Goal: Task Accomplishment & Management: Manage account settings

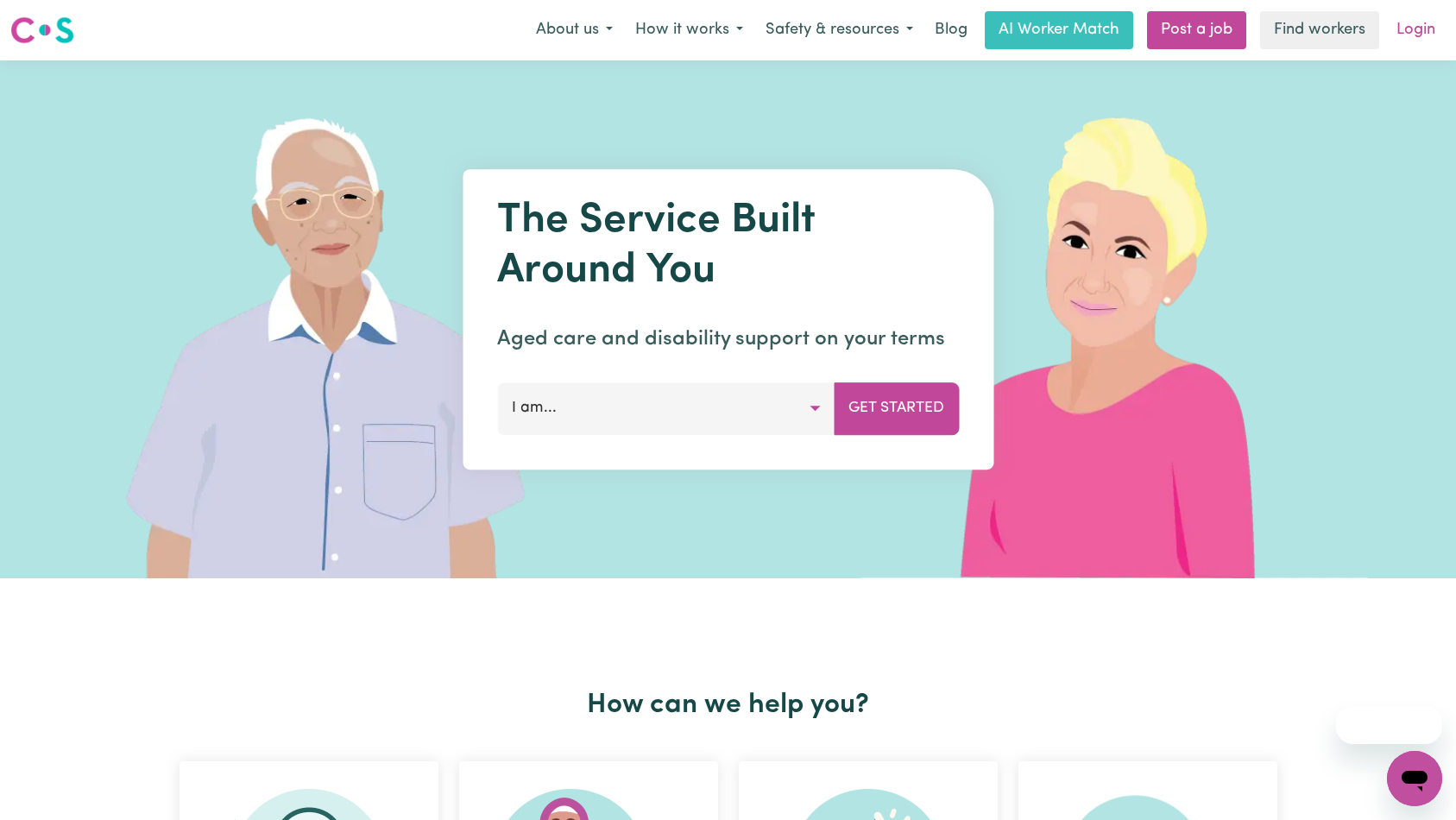
click at [1406, 42] on link "Login" at bounding box center [1415, 31] width 59 height 38
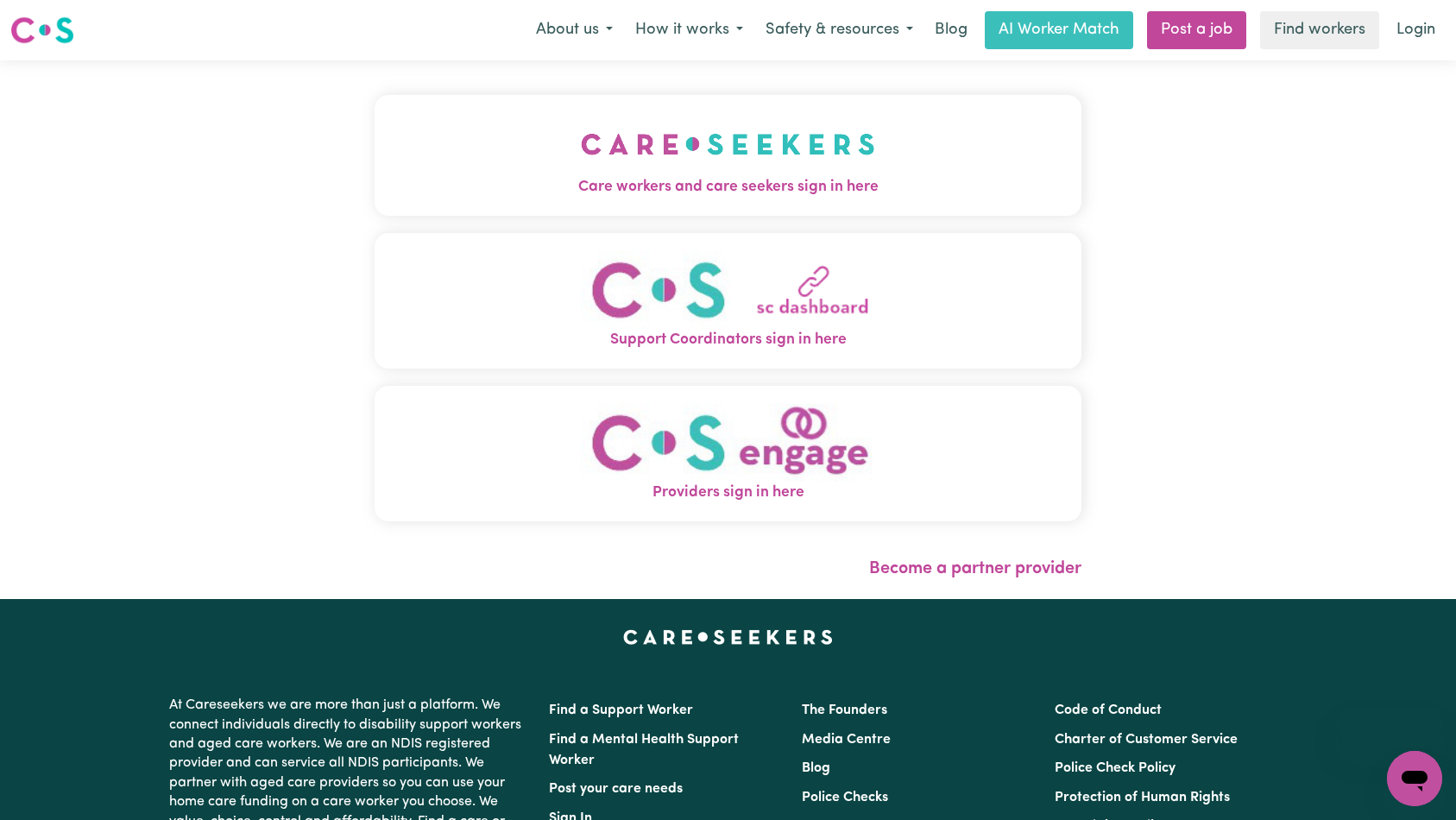
click at [581, 143] on img "Care workers and care seekers sign in here" at bounding box center [728, 143] width 294 height 64
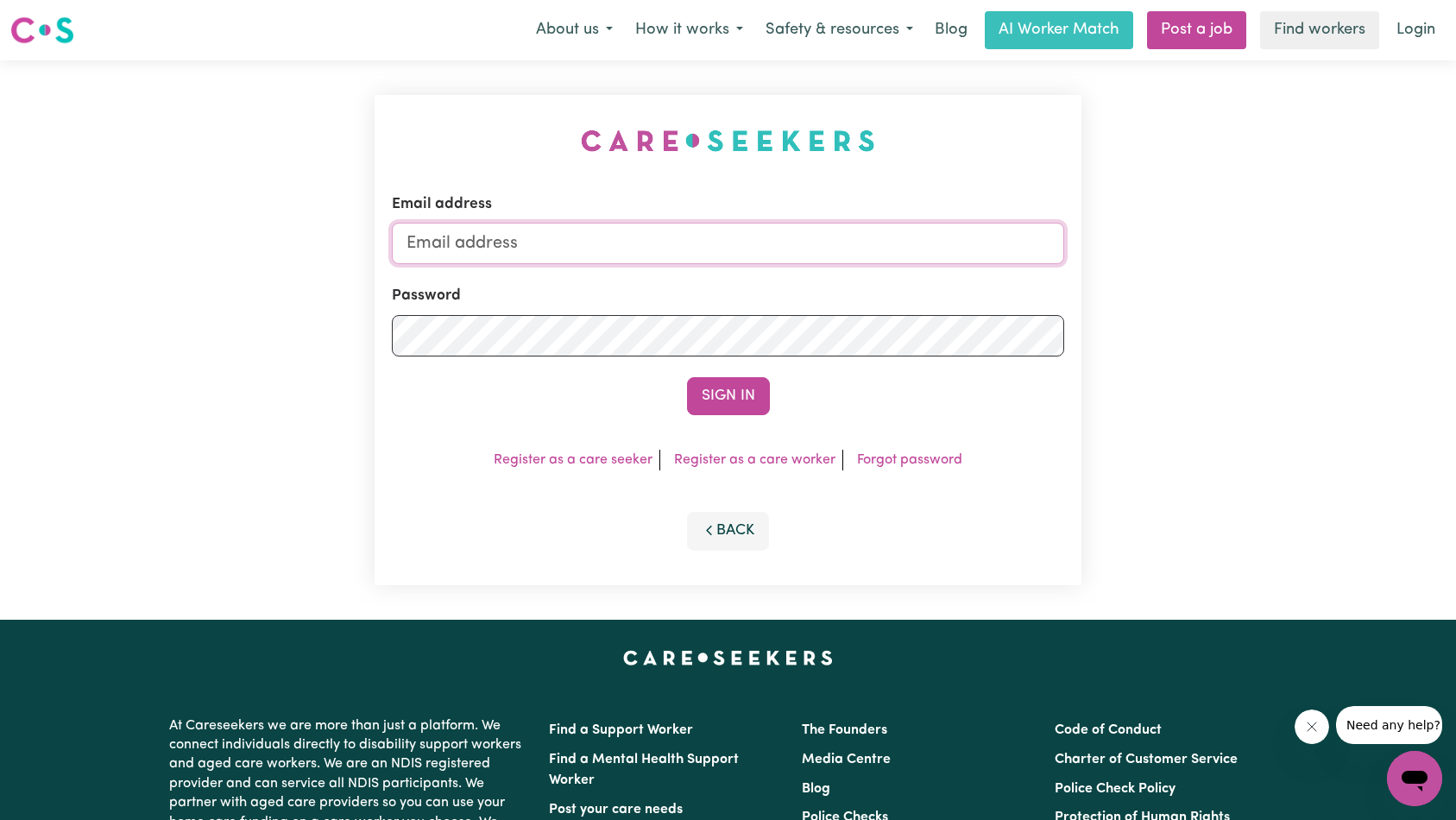
click at [642, 237] on input "Email address" at bounding box center [728, 243] width 673 height 41
type input "[EMAIL_ADDRESS][DOMAIN_NAME]"
click at [718, 393] on button "Sign In" at bounding box center [728, 397] width 83 height 38
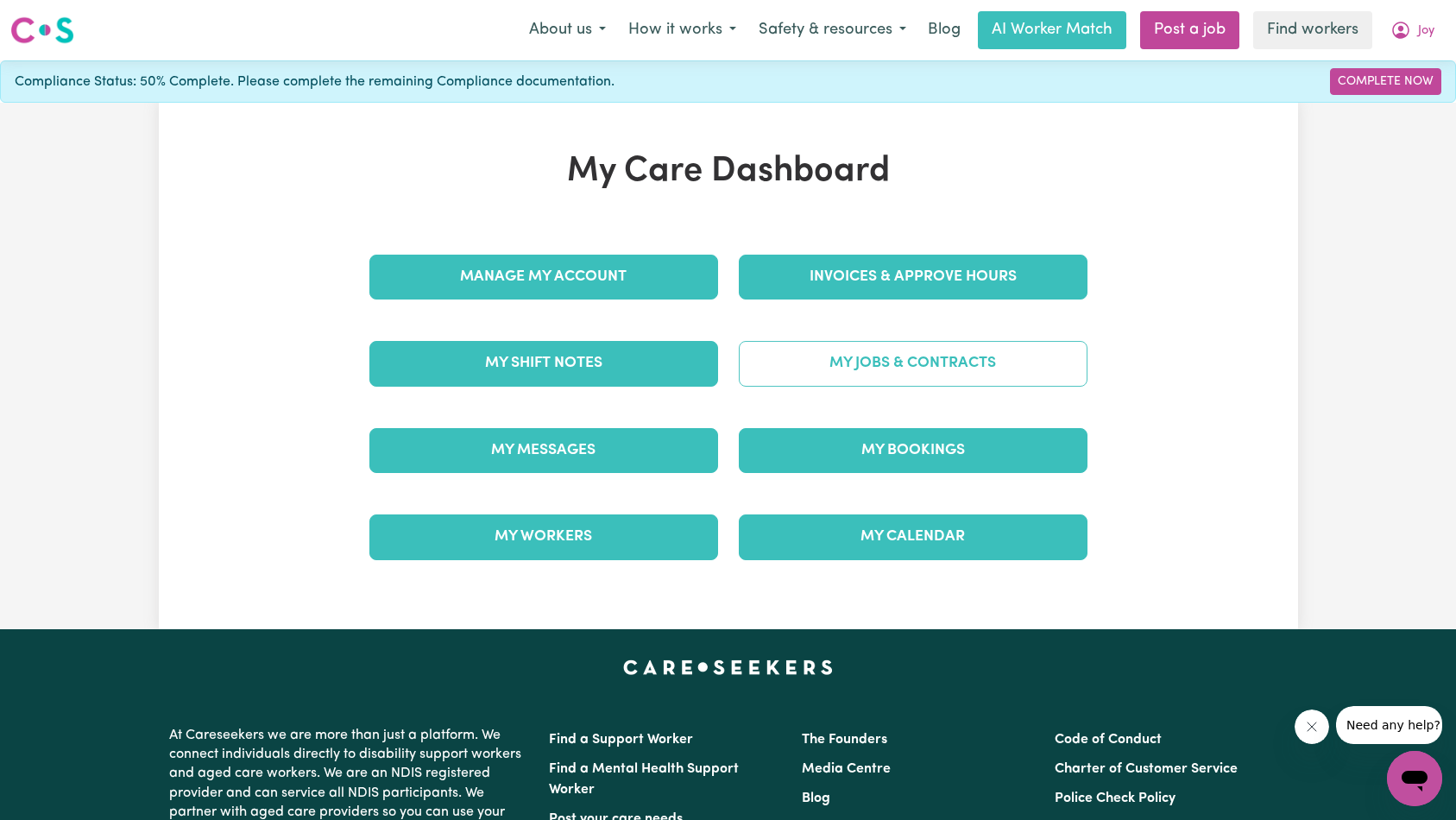
click at [940, 352] on link "My Jobs & Contracts" at bounding box center [912, 363] width 349 height 45
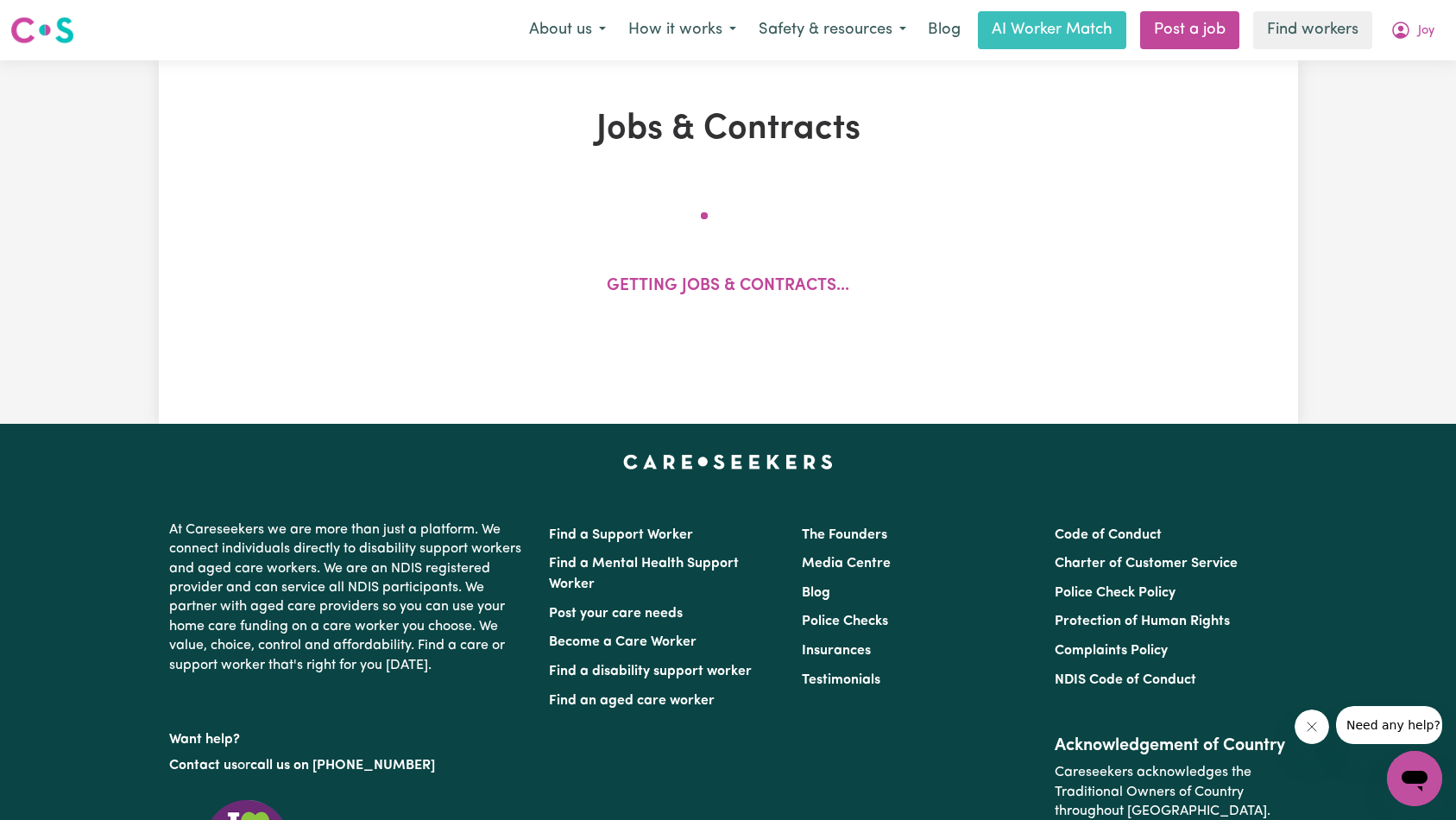
click at [1305, 731] on icon "Close message from company" at bounding box center [1311, 726] width 13 height 13
click at [1231, 397] on div "Jobs & Contracts Getting jobs & contracts..." at bounding box center [728, 242] width 1139 height 363
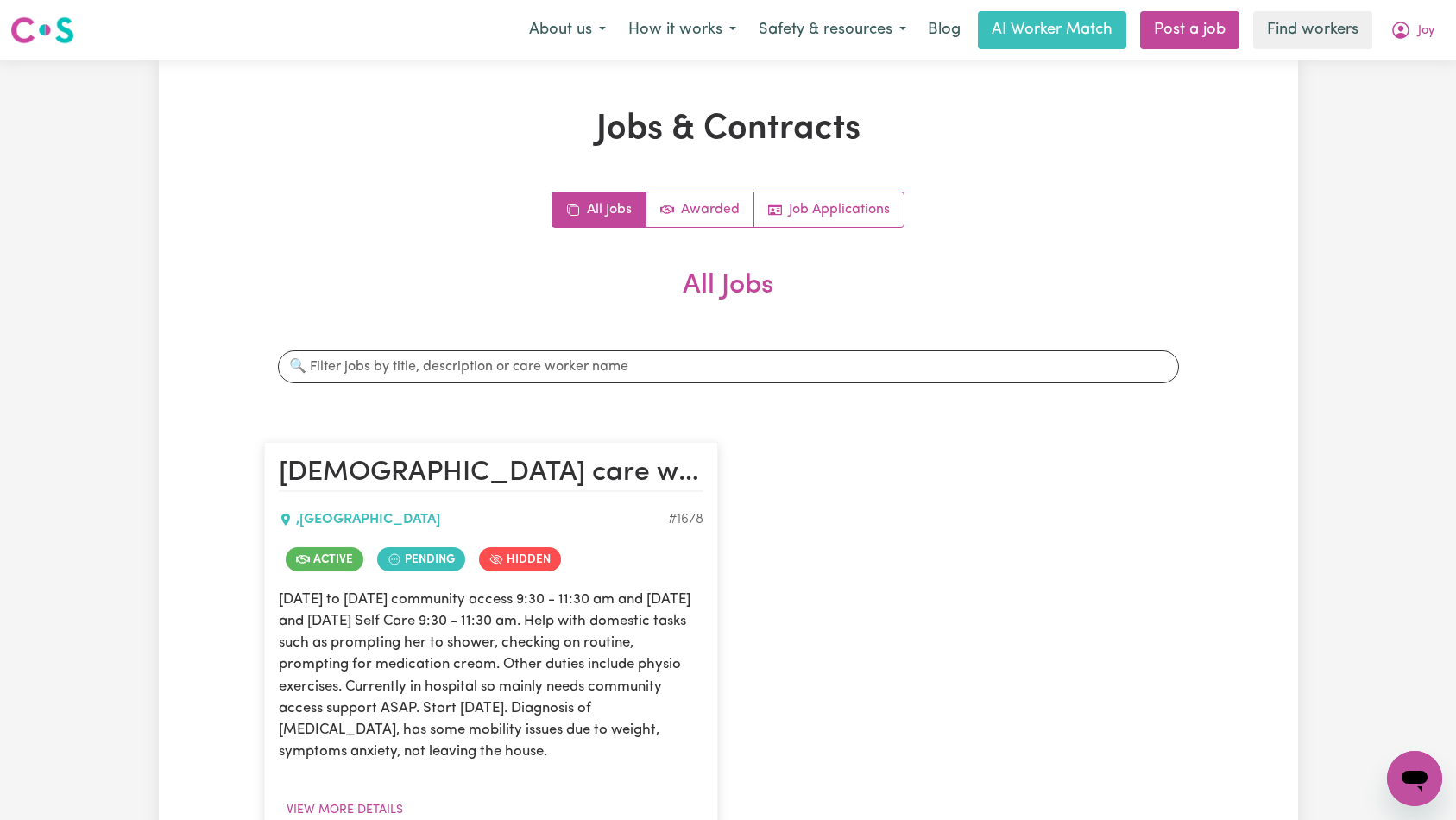
scroll to position [334, 0]
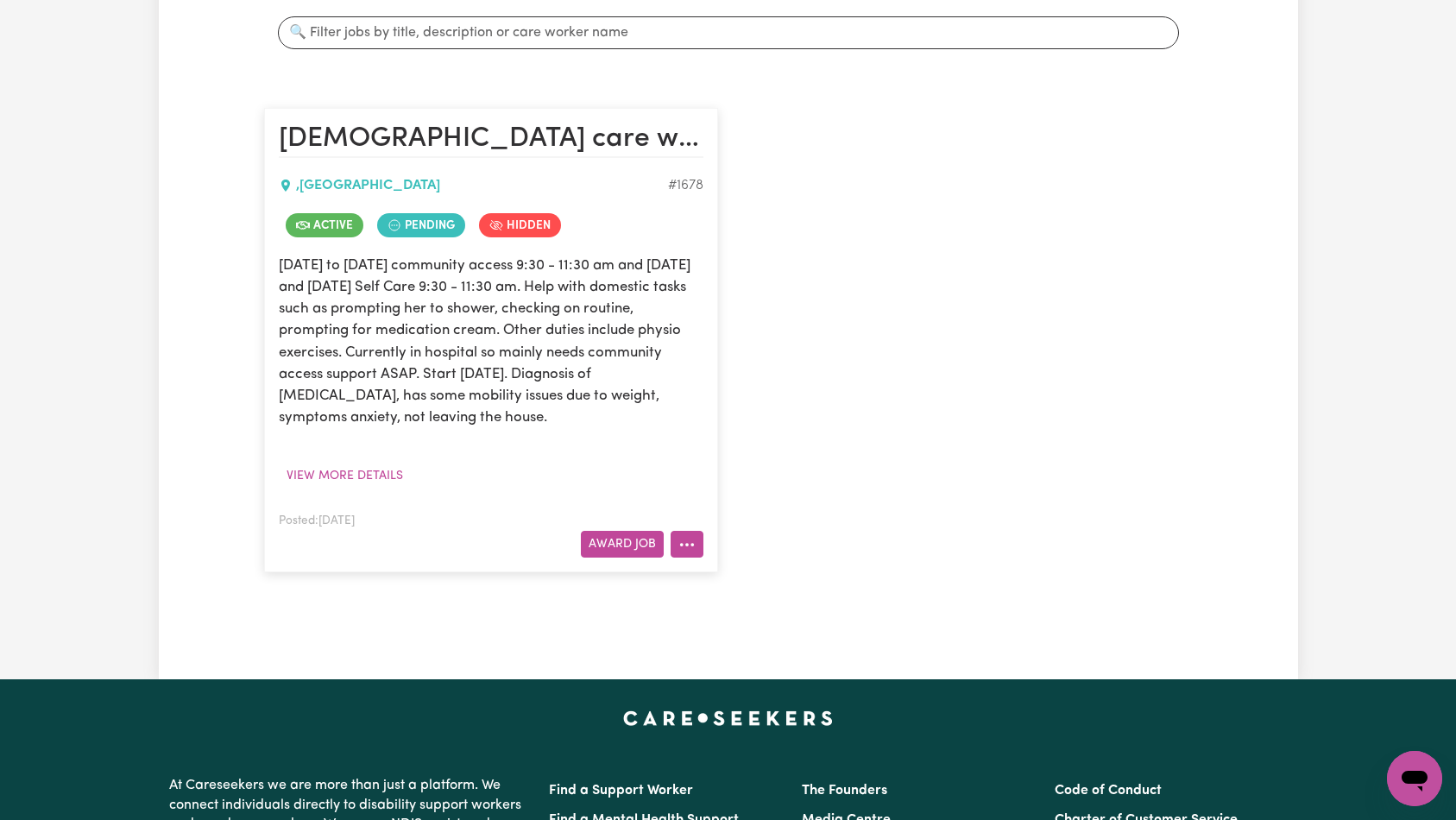
click at [696, 551] on button "More options" at bounding box center [687, 544] width 32 height 27
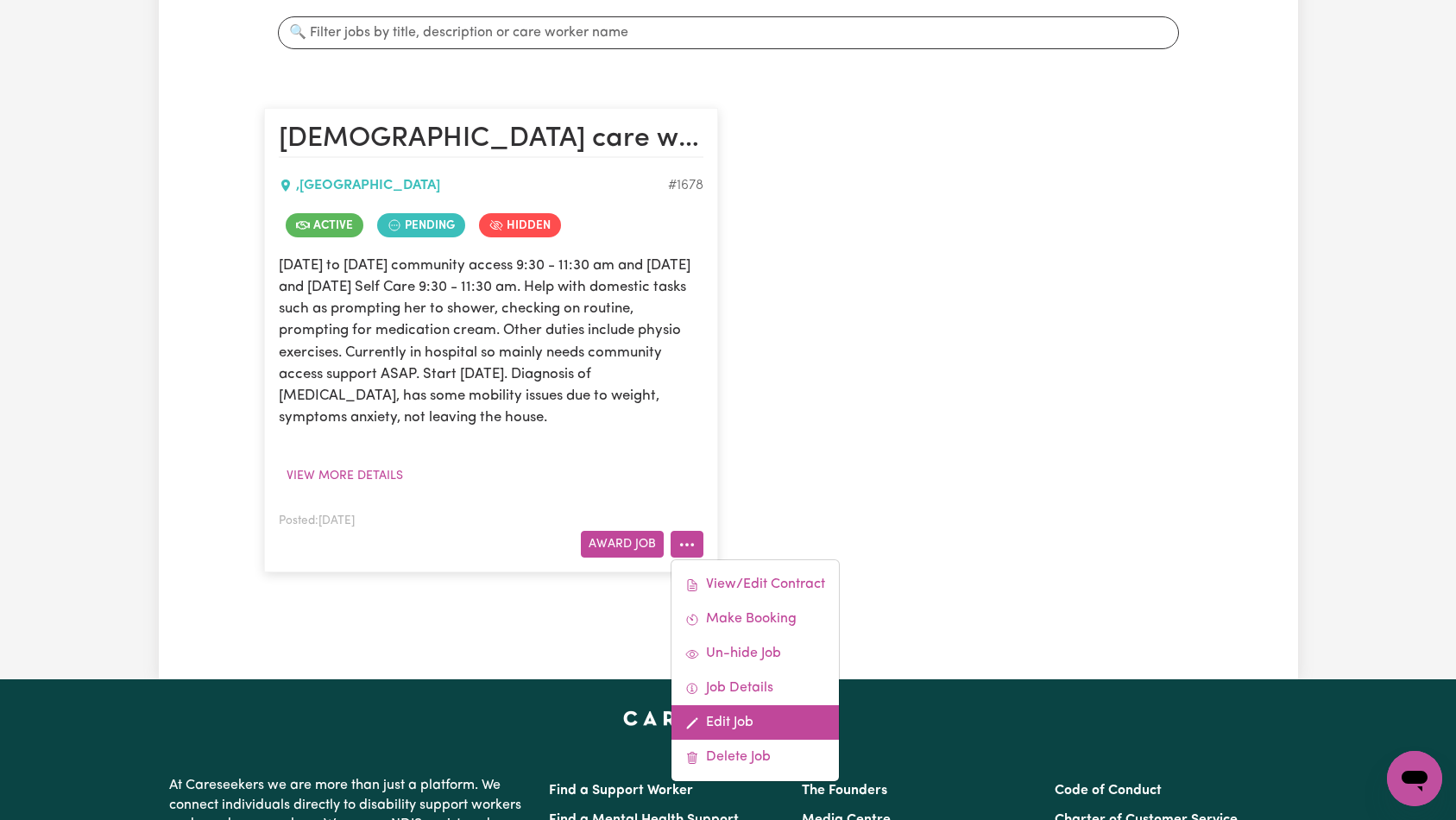
click at [756, 720] on link "Edit Job" at bounding box center [755, 723] width 167 height 34
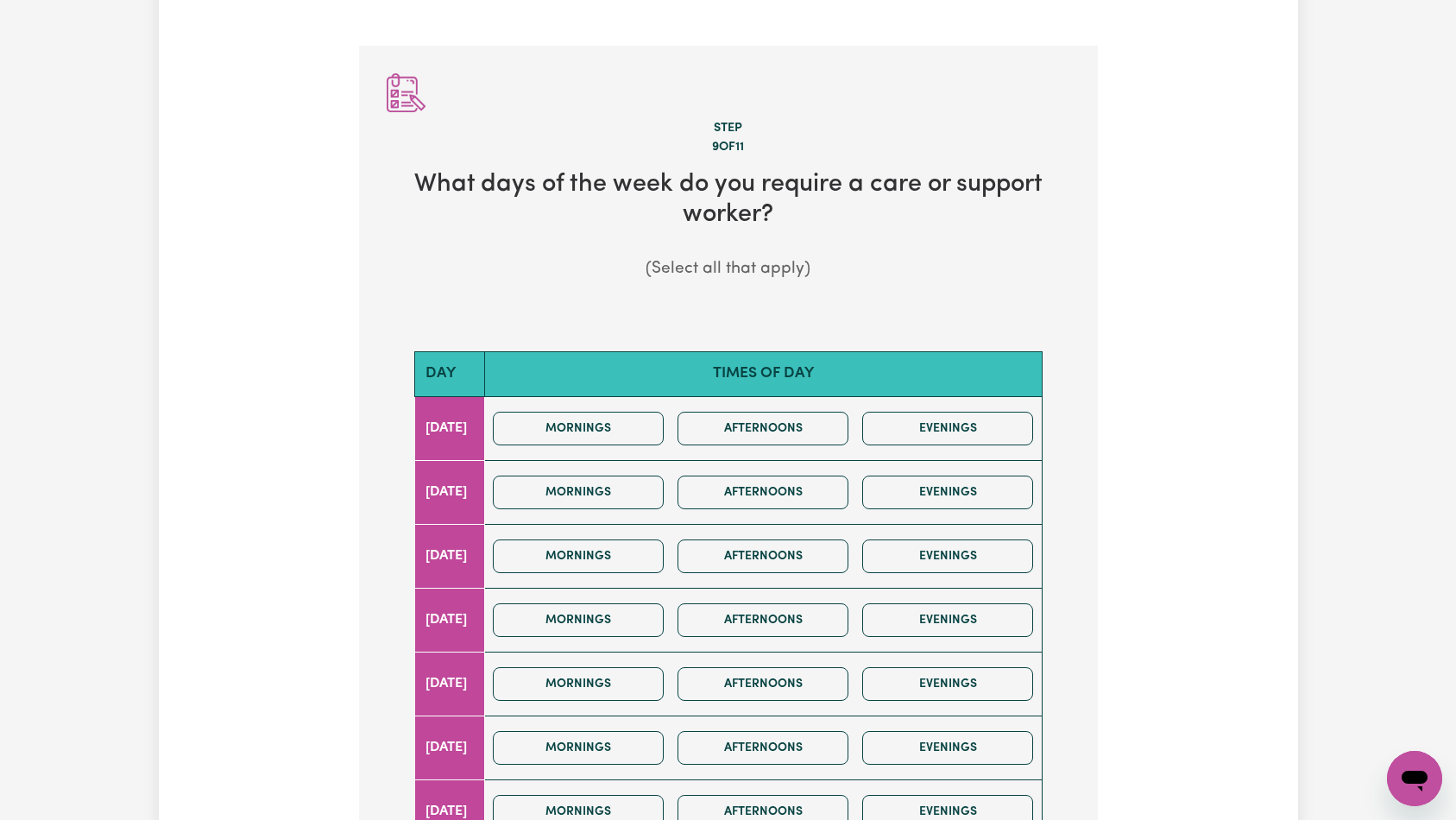
scroll to position [191, 0]
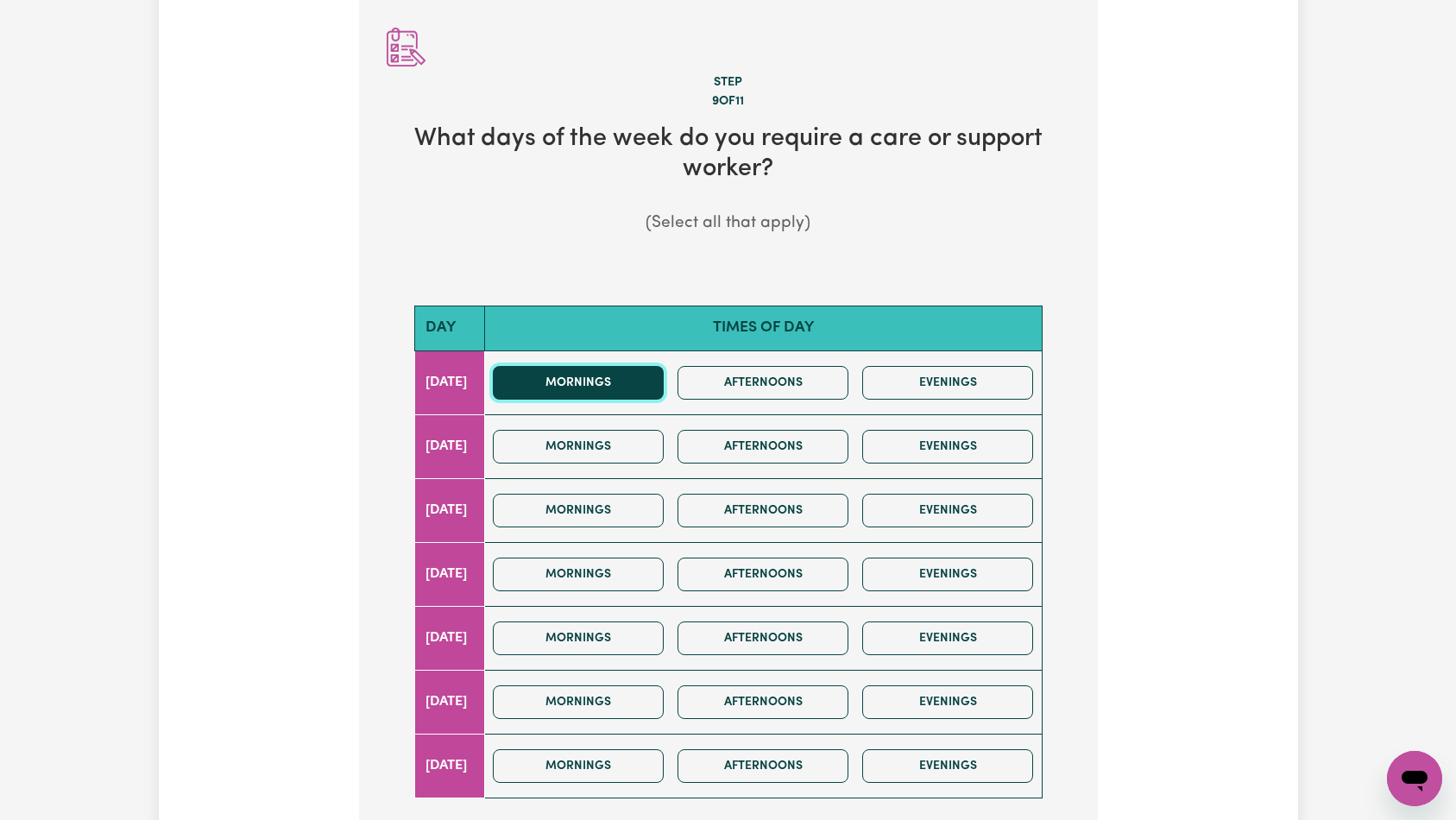
click at [650, 378] on button "Mornings" at bounding box center [578, 382] width 171 height 33
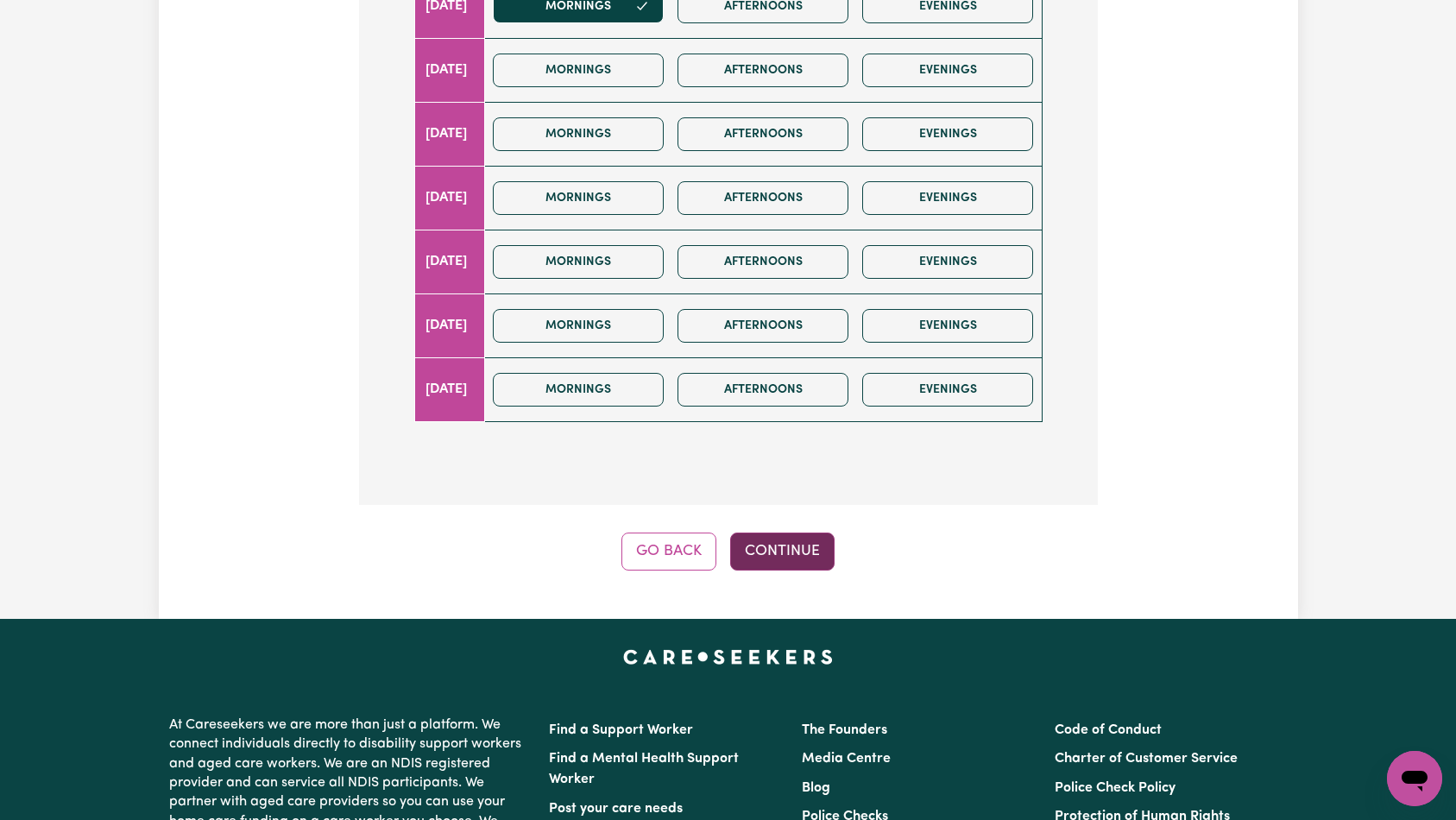
click at [772, 550] on button "Continue" at bounding box center [782, 551] width 104 height 38
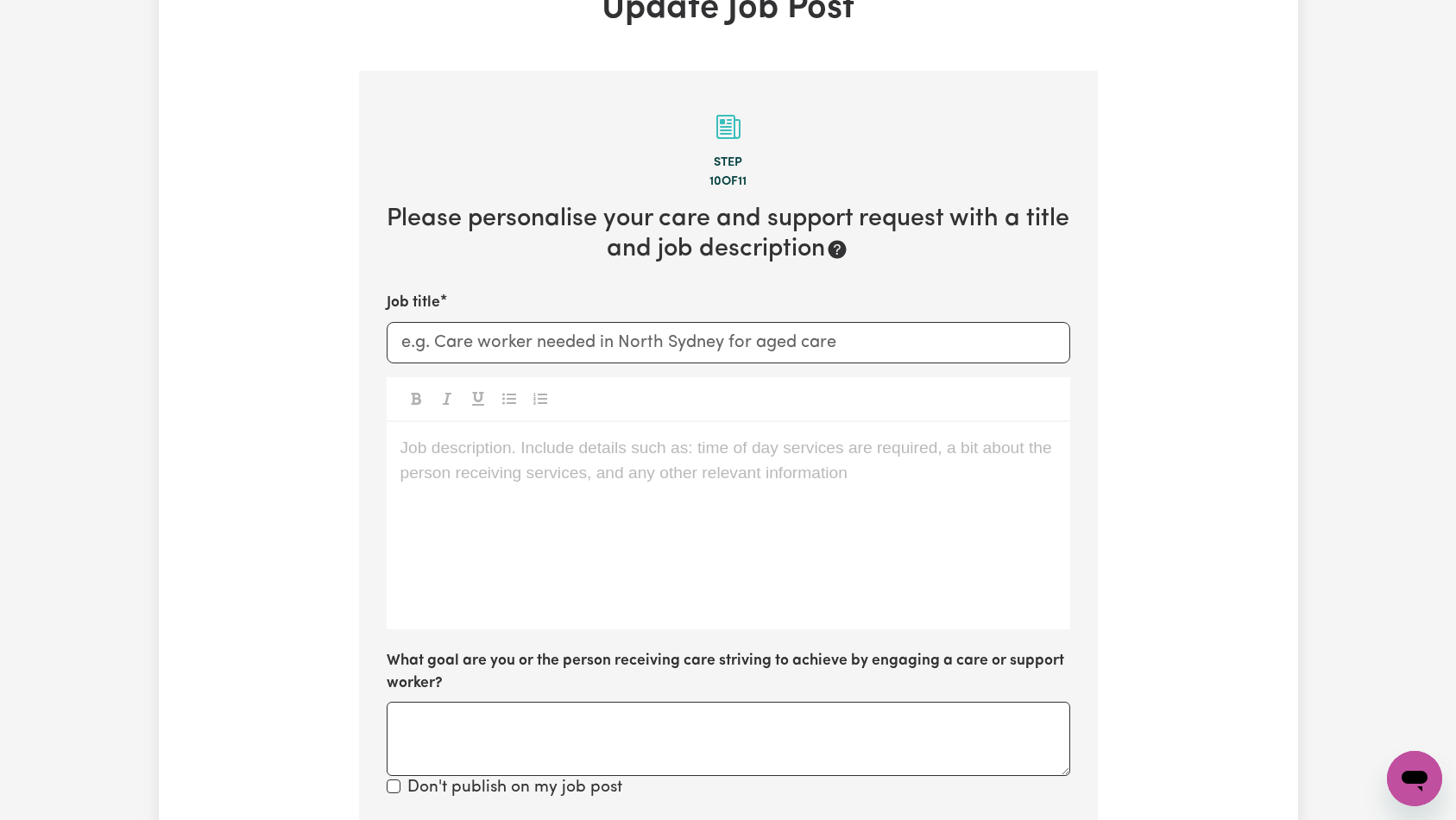
scroll to position [0, 0]
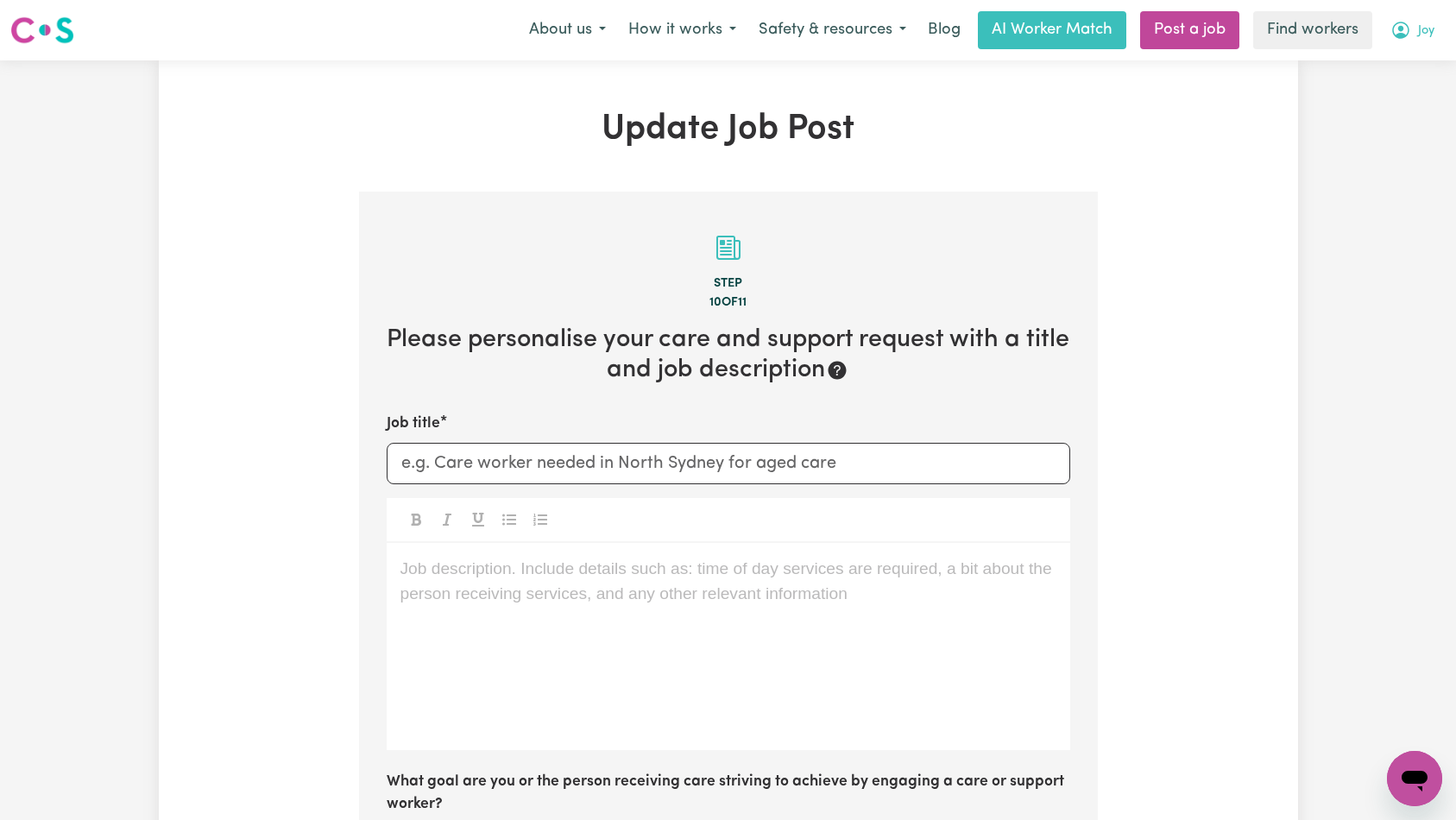
click at [1429, 29] on button "Joy" at bounding box center [1412, 31] width 67 height 36
click at [1416, 73] on link "My Dashboard" at bounding box center [1376, 67] width 137 height 32
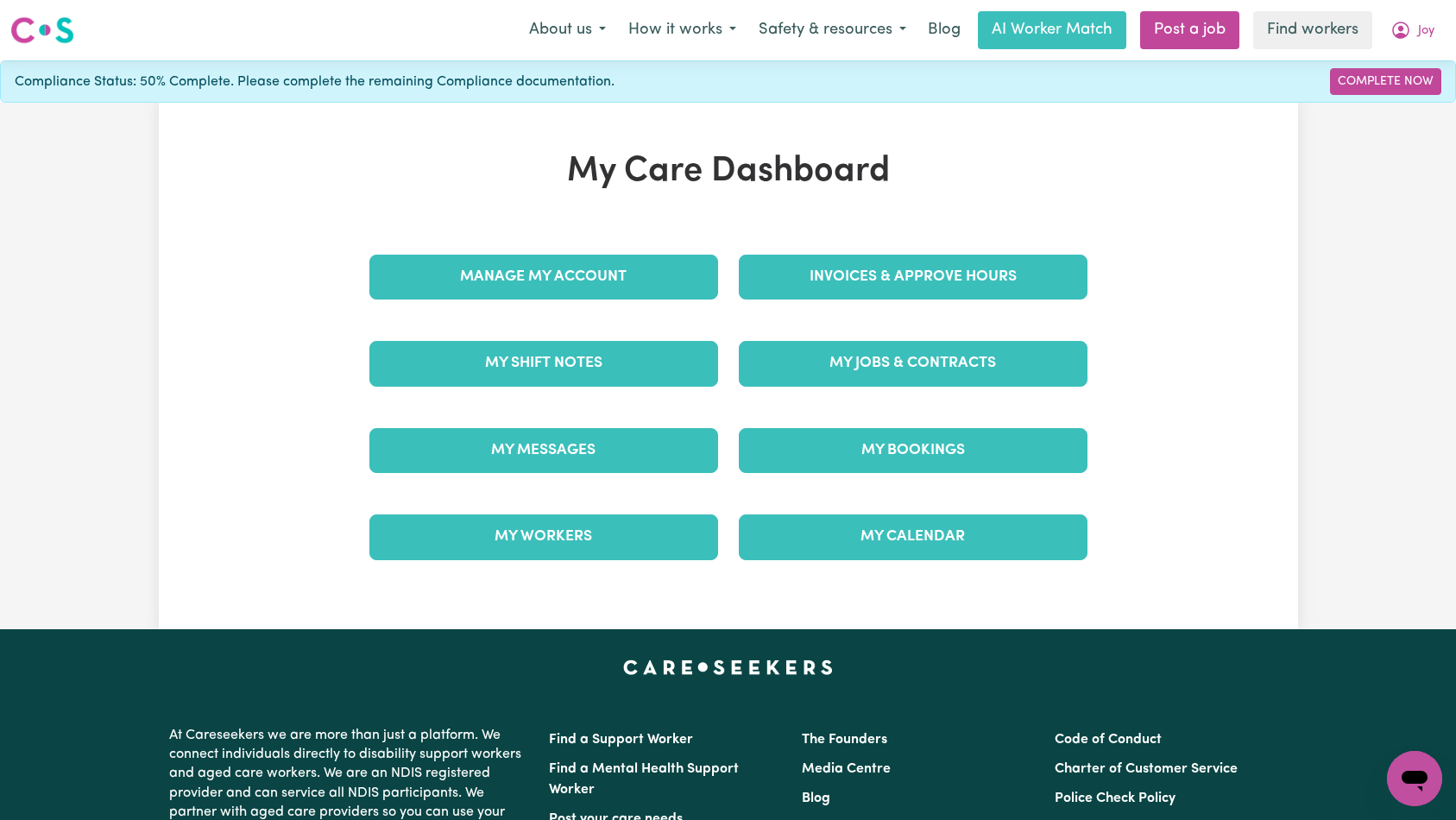
click at [1212, 258] on div "My Care Dashboard Manage My Account Invoices & Approve Hours My Shift Notes My …" at bounding box center [728, 366] width 1139 height 430
click at [1233, 253] on div "My Care Dashboard Manage My Account Invoices & Approve Hours My Shift Notes My …" at bounding box center [728, 366] width 1139 height 430
click at [1124, 245] on div "My Care Dashboard Manage My Account Invoices & Approve Hours My Shift Notes My …" at bounding box center [728, 366] width 1139 height 430
click at [1215, 216] on div "My Care Dashboard Manage My Account Invoices & Approve Hours My Shift Notes My …" at bounding box center [728, 366] width 1139 height 430
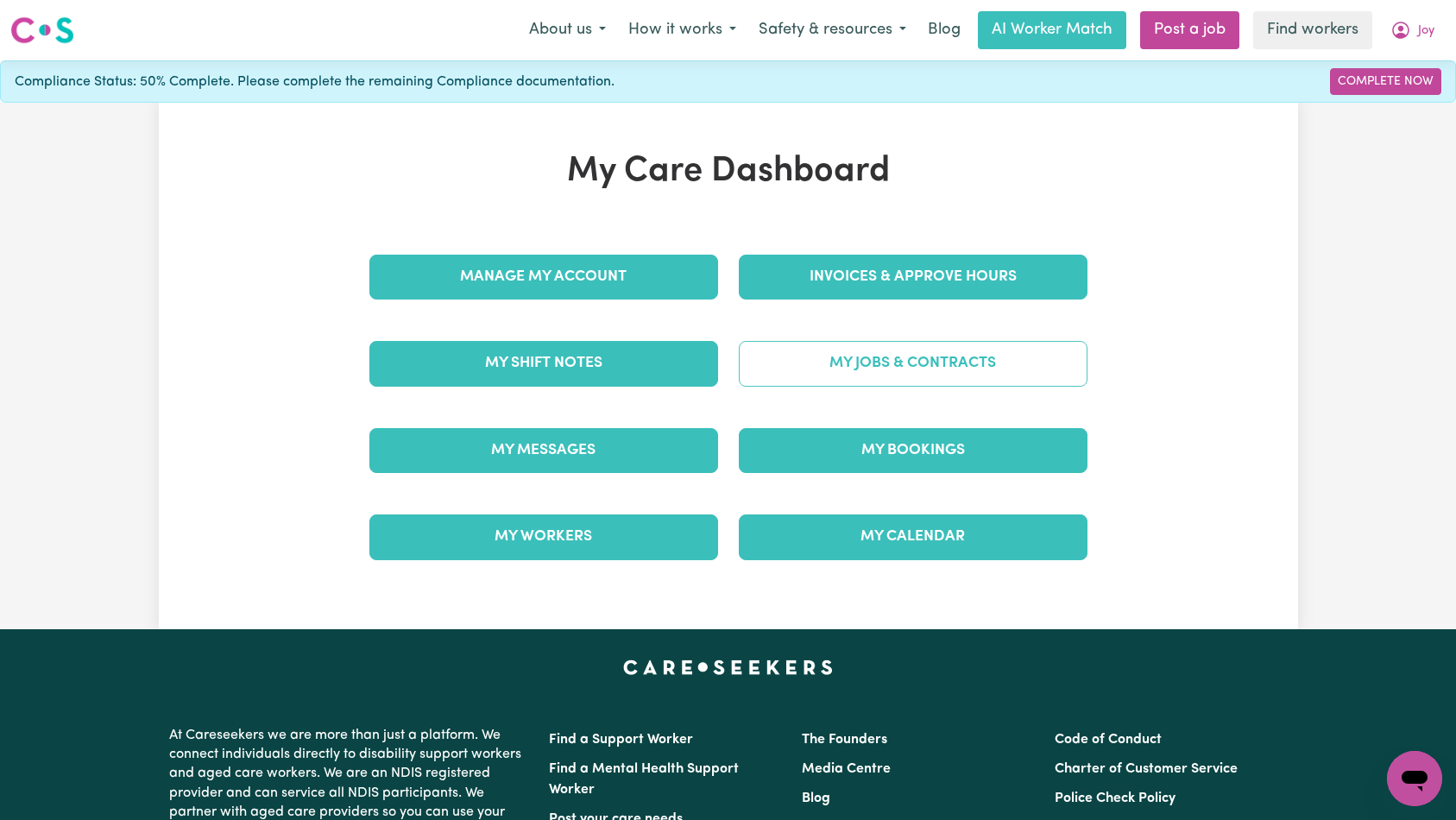
click at [1074, 361] on link "My Jobs & Contracts" at bounding box center [912, 363] width 349 height 45
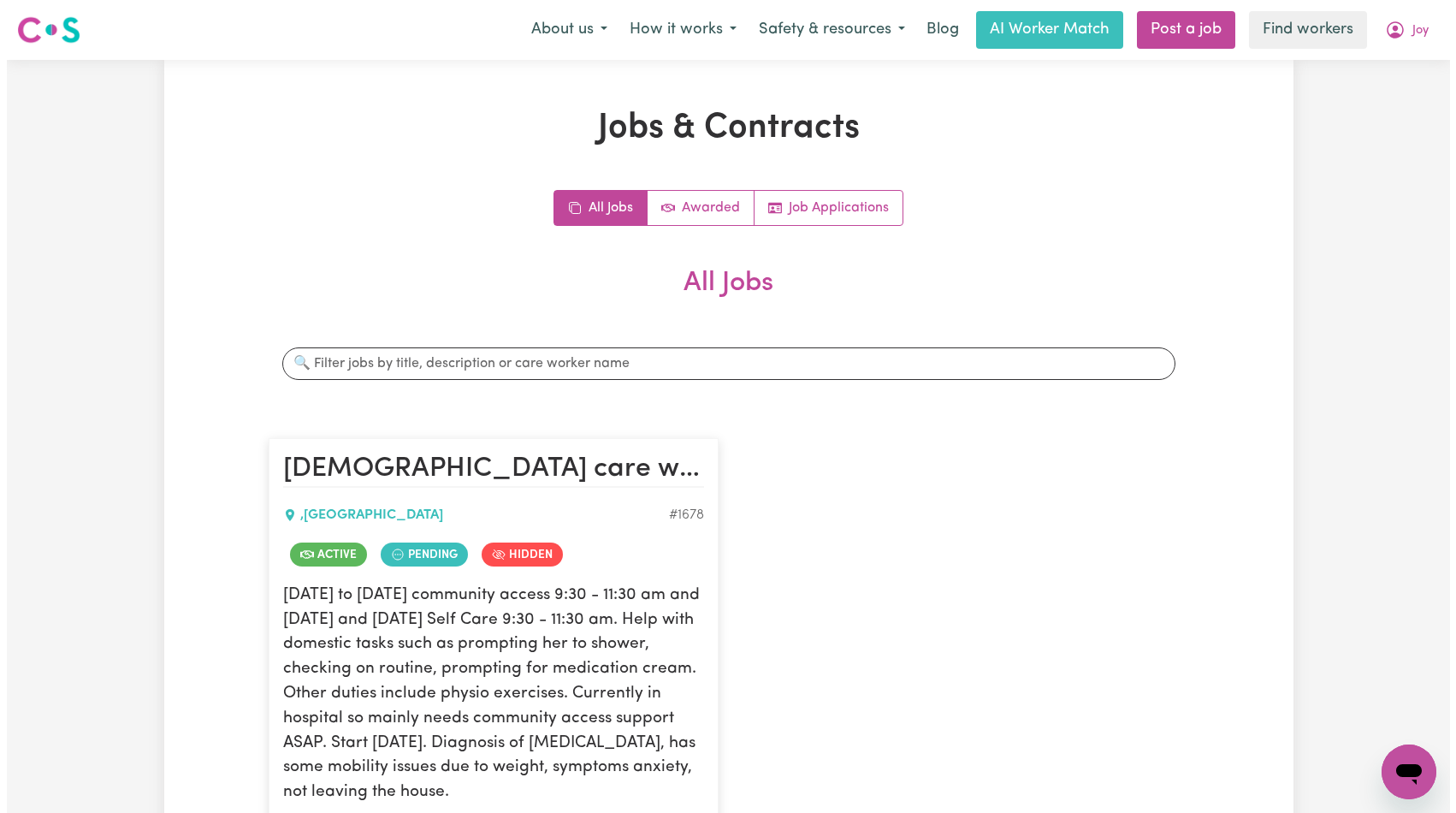
scroll to position [269, 0]
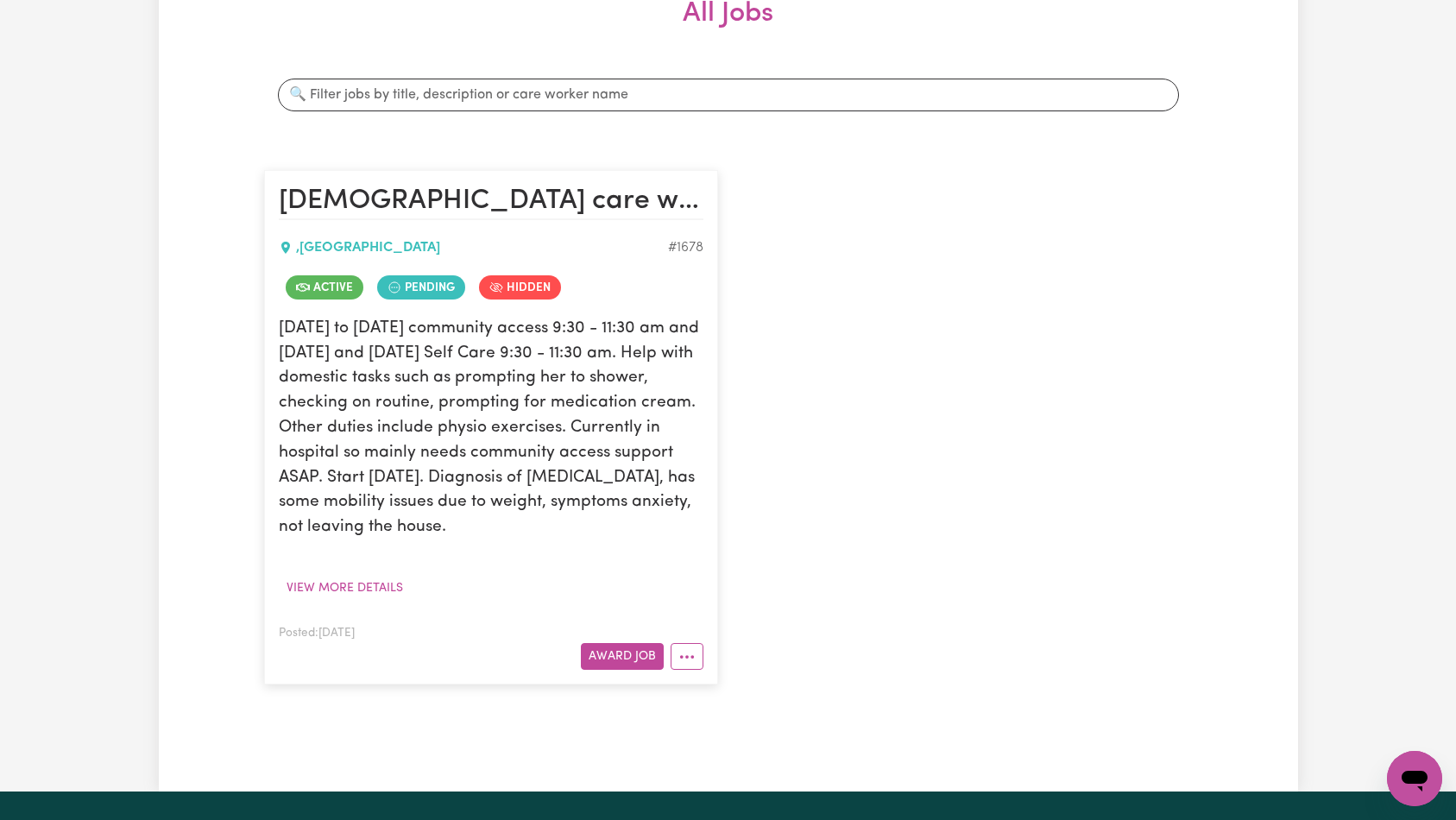
click at [399, 605] on article "[DEMOGRAPHIC_DATA] care worker for [DEMOGRAPHIC_DATA] with mental health condit…" at bounding box center [490, 427] width 454 height 514
click at [349, 591] on button "View more details" at bounding box center [345, 588] width 132 height 27
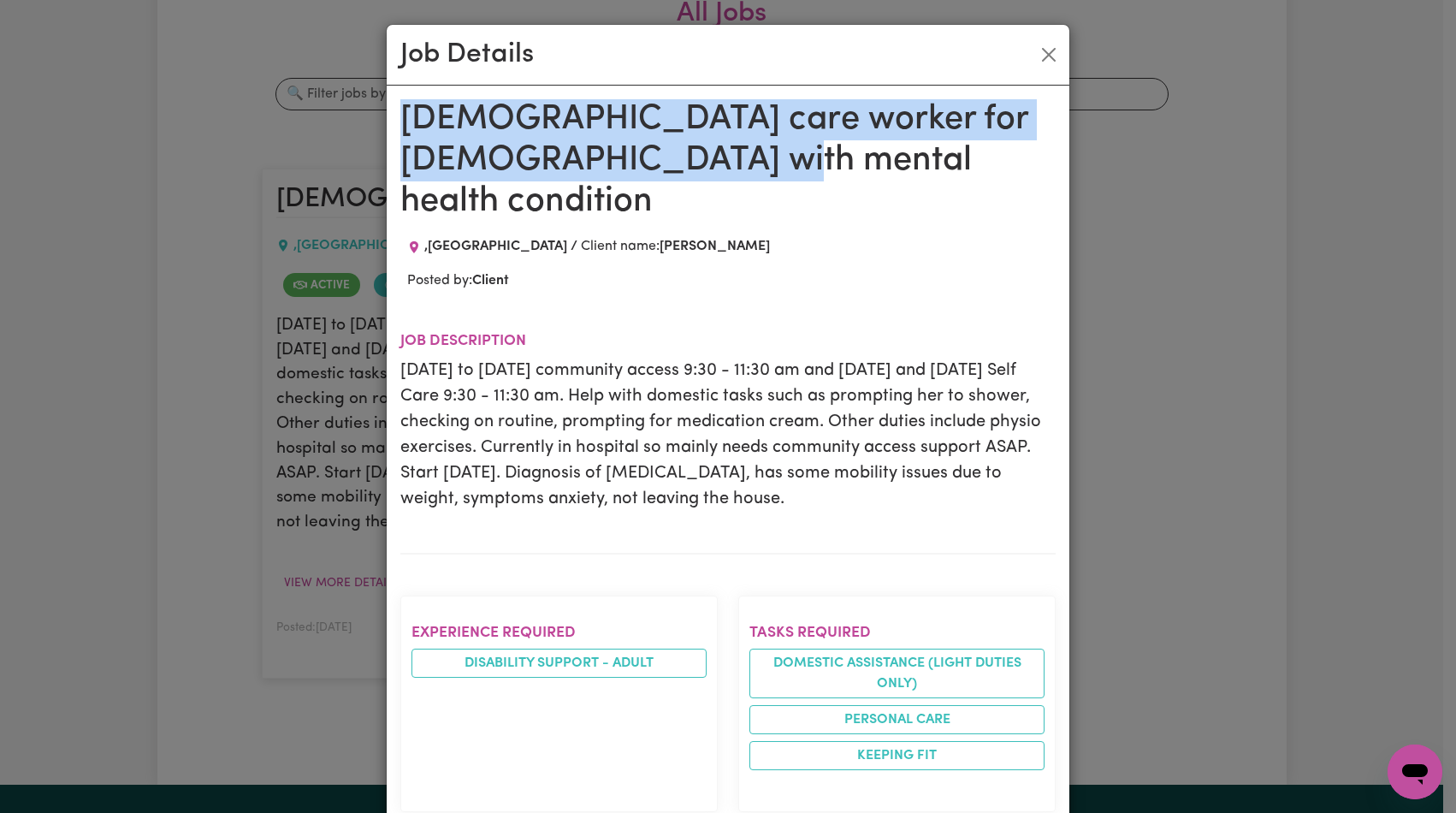
drag, startPoint x: 404, startPoint y: 117, endPoint x: 667, endPoint y: 144, distance: 264.4
copy h1 "[DEMOGRAPHIC_DATA] care worker for [DEMOGRAPHIC_DATA] with mental health condit…"
drag, startPoint x: 406, startPoint y: 333, endPoint x: 898, endPoint y: 473, distance: 511.5
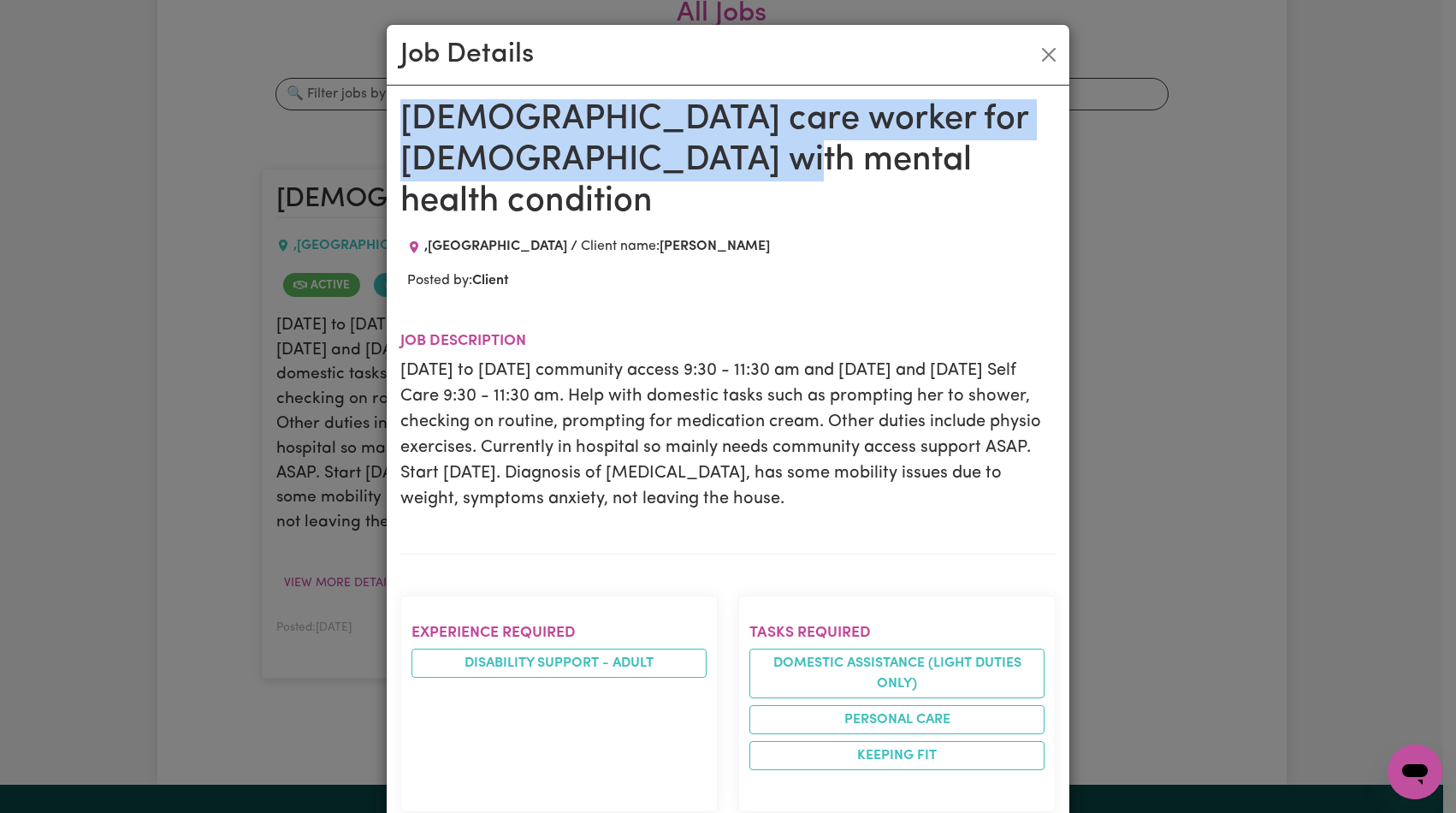
copy p "[DATE] to [DATE] community access 9:30 - 11:30 am and [DATE] and [DATE] Self Ca…"
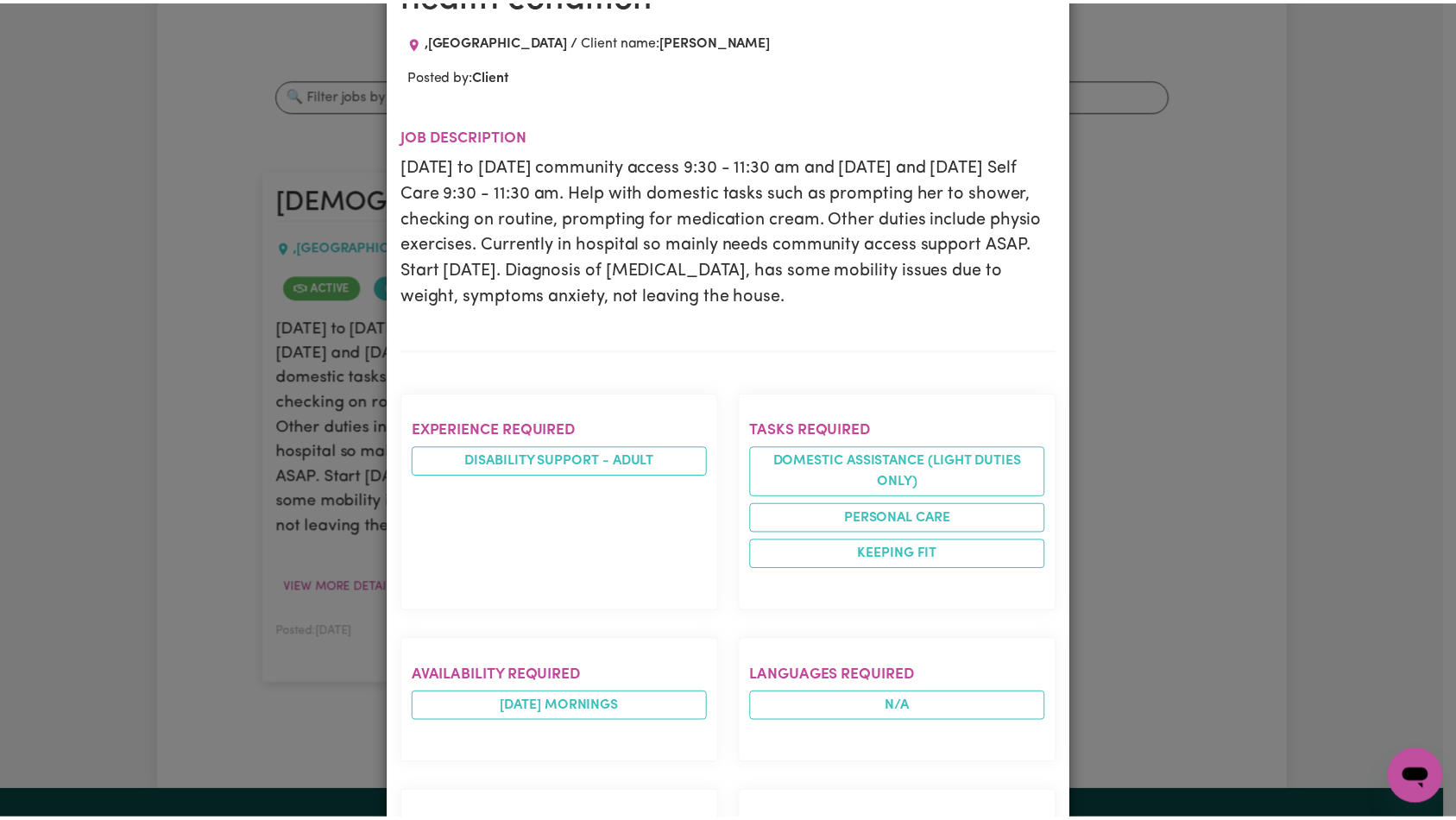
scroll to position [0, 0]
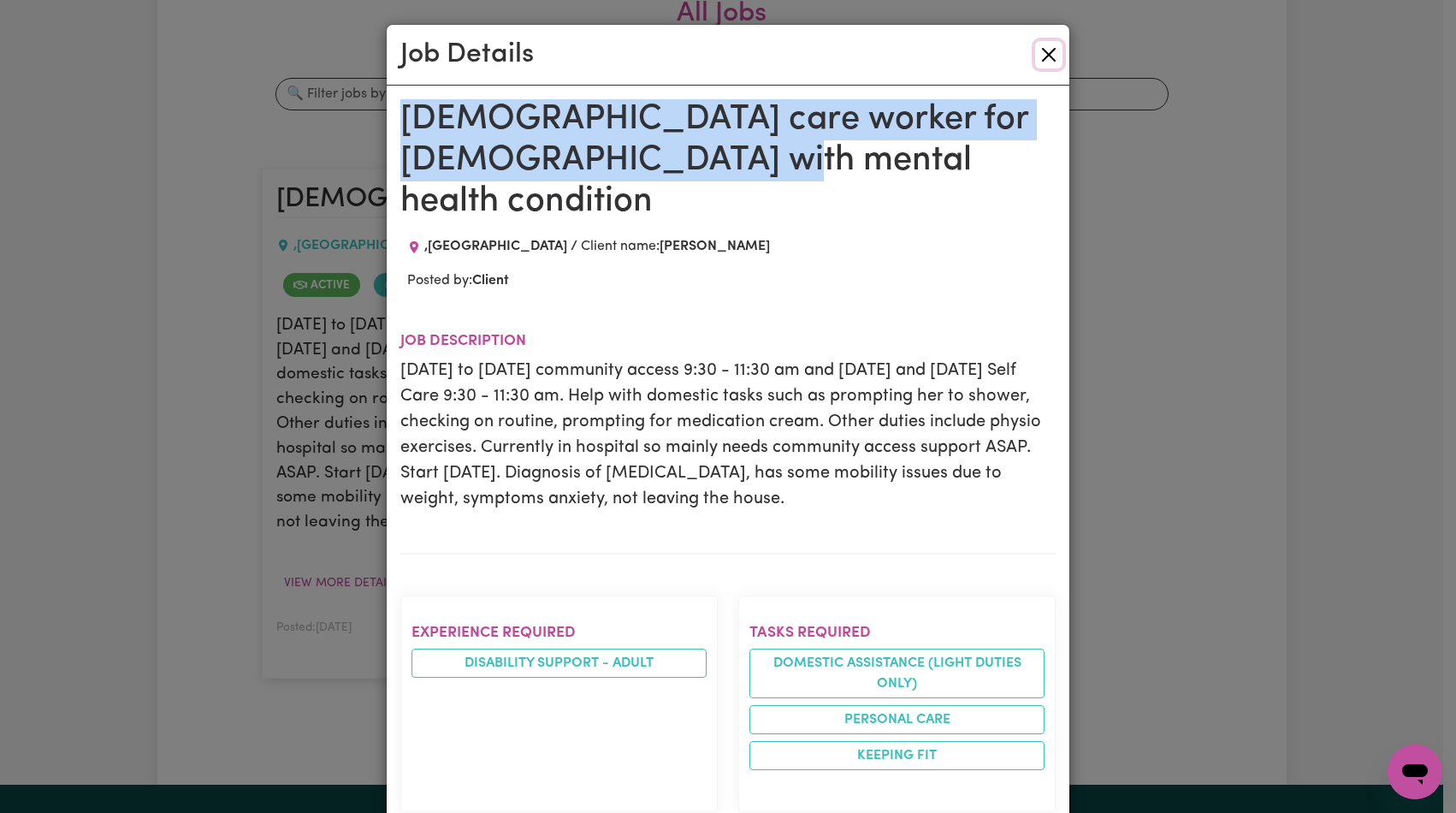
click at [1035, 54] on button "Close" at bounding box center [1049, 54] width 27 height 27
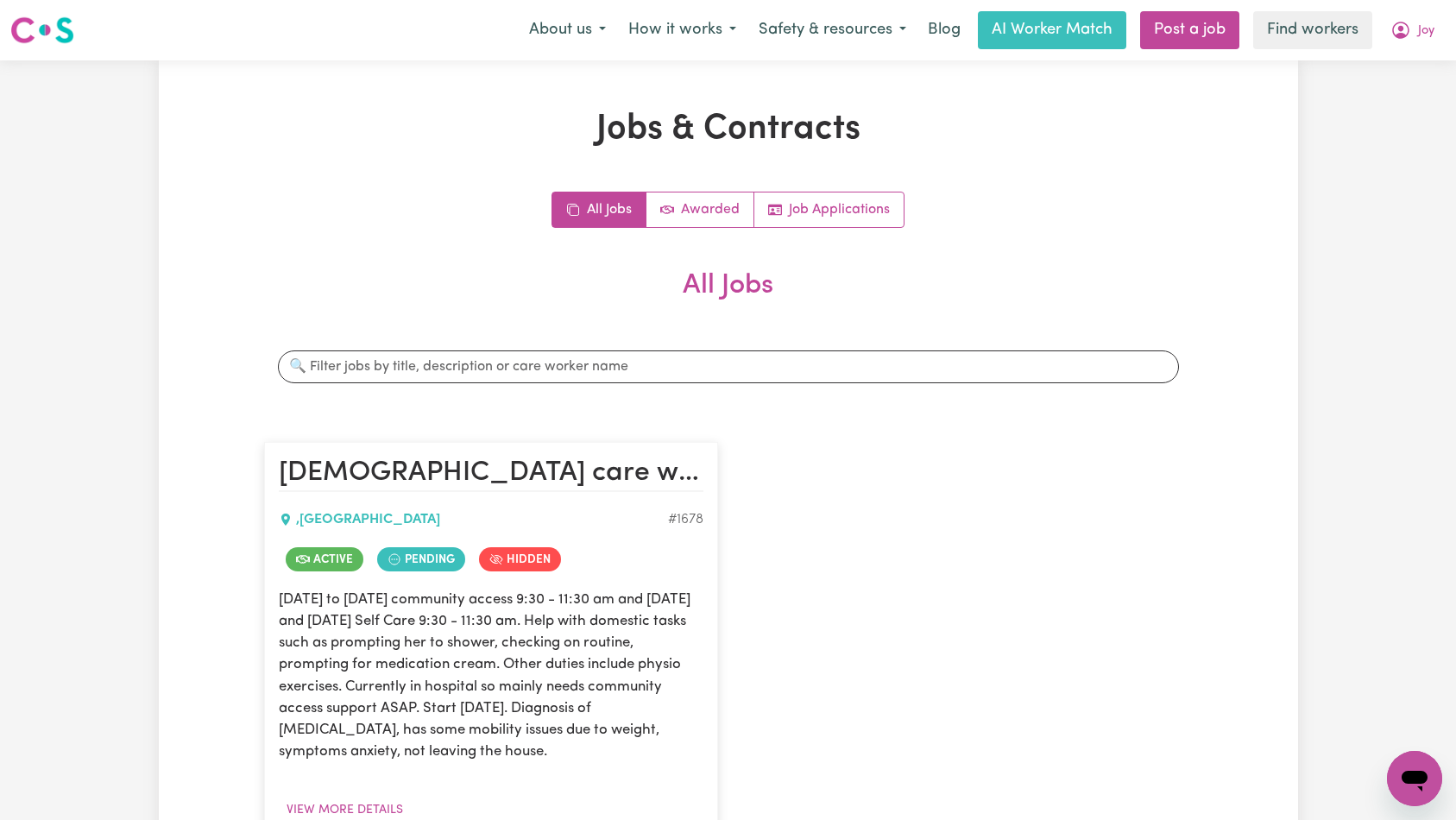
scroll to position [620, 0]
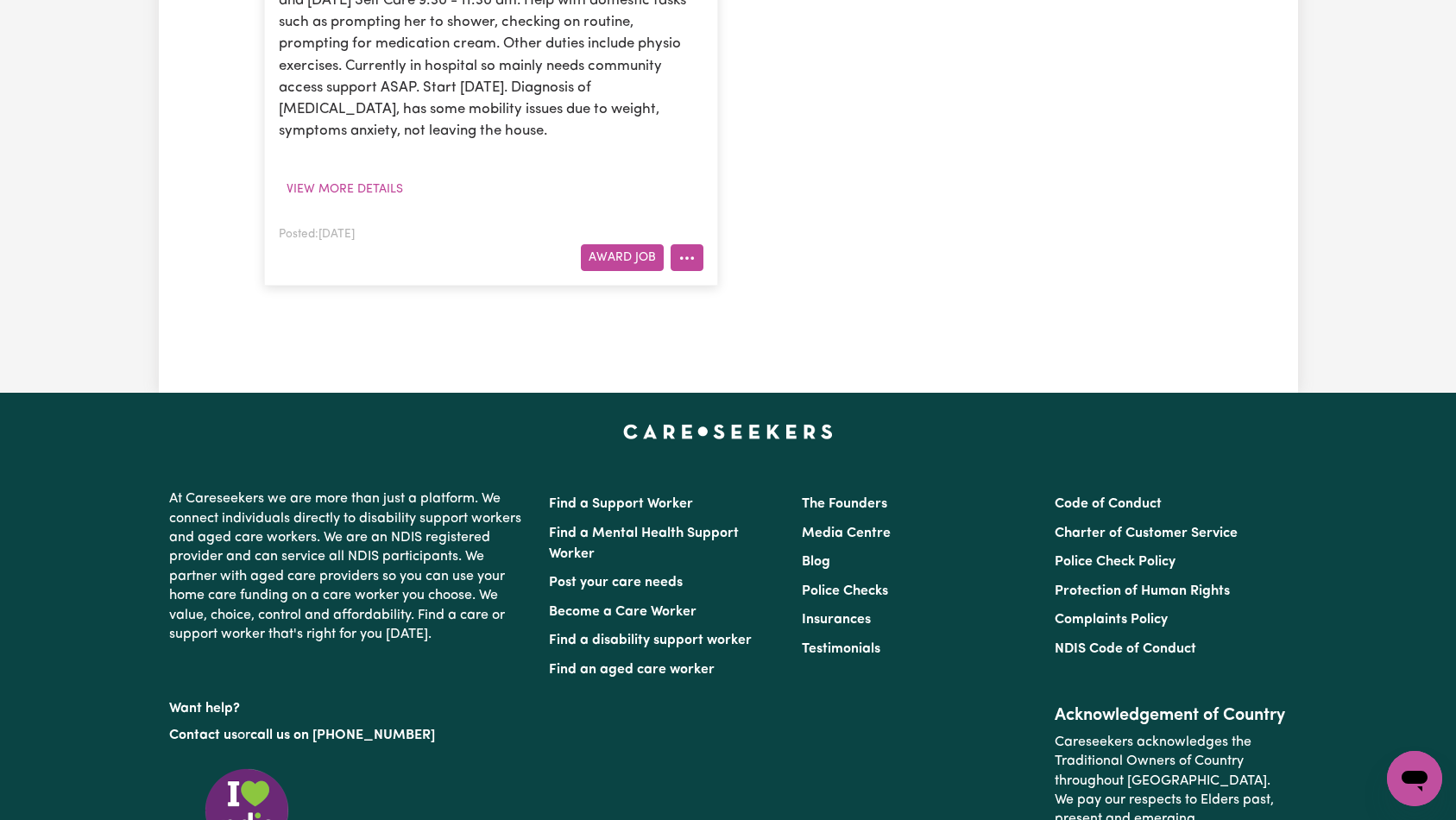
click at [679, 257] on circle "More options" at bounding box center [681, 258] width 4 height 4
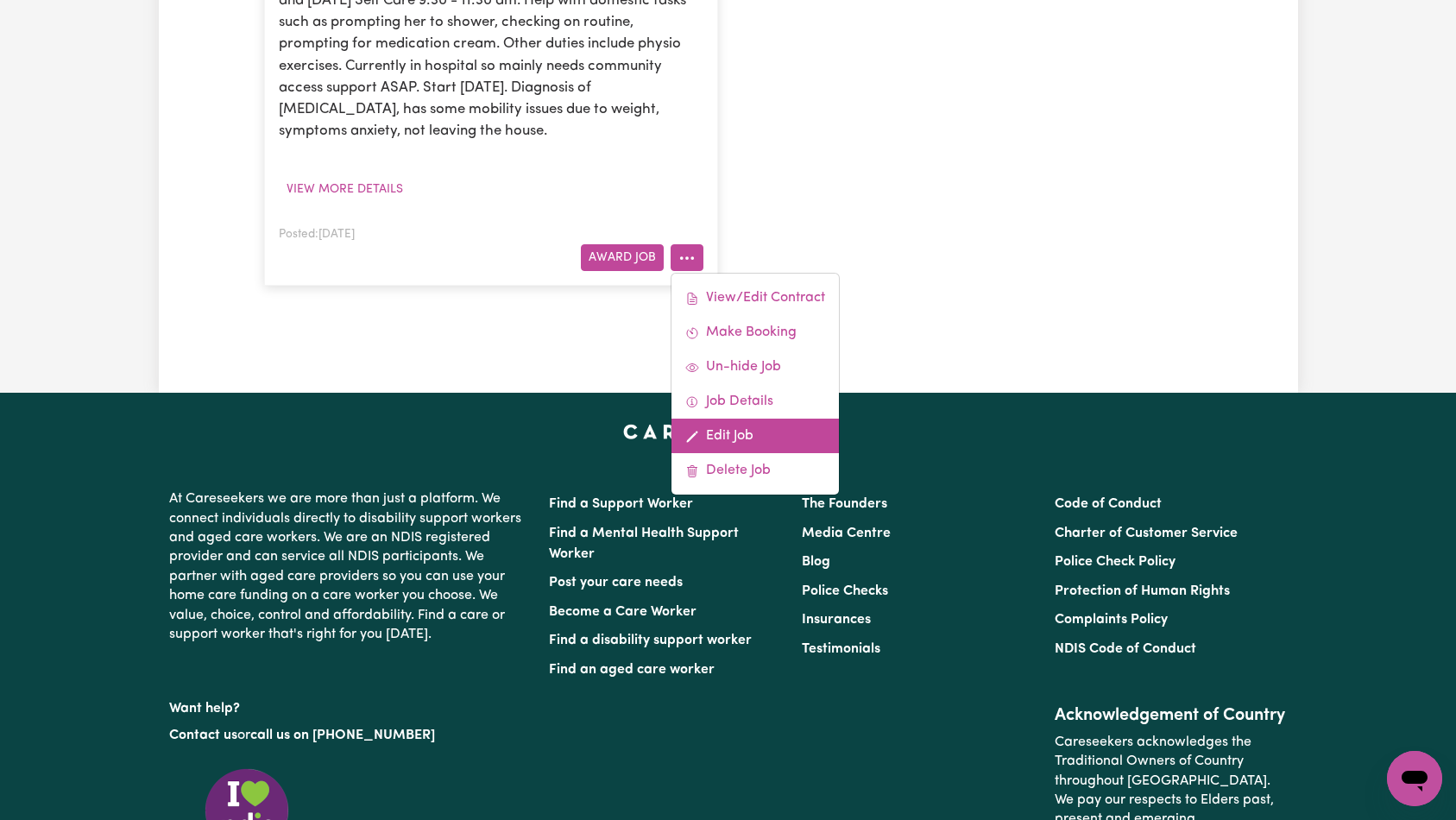
click at [744, 432] on link "Edit Job" at bounding box center [755, 436] width 167 height 34
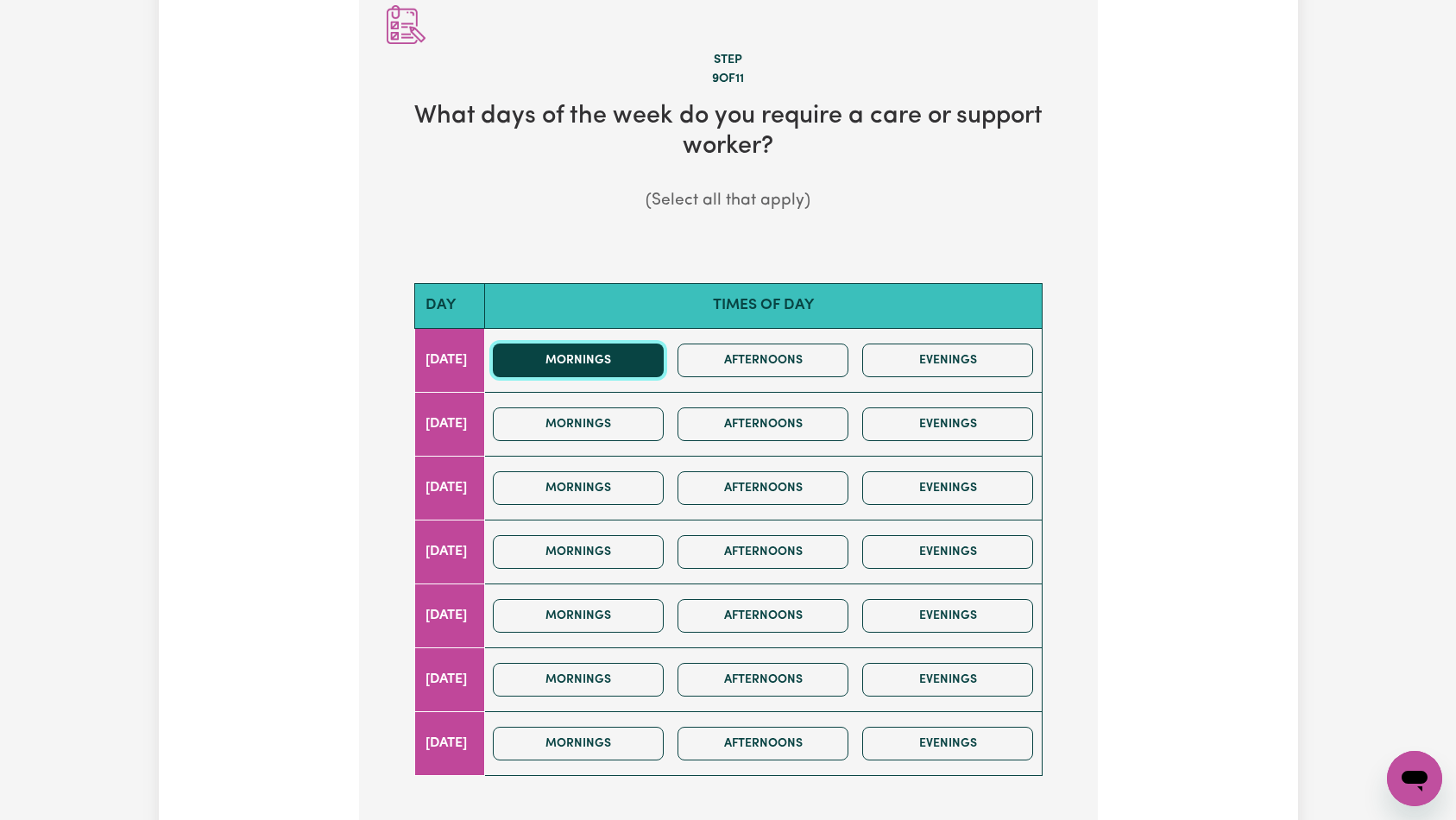
click at [620, 355] on button "Mornings" at bounding box center [578, 359] width 171 height 33
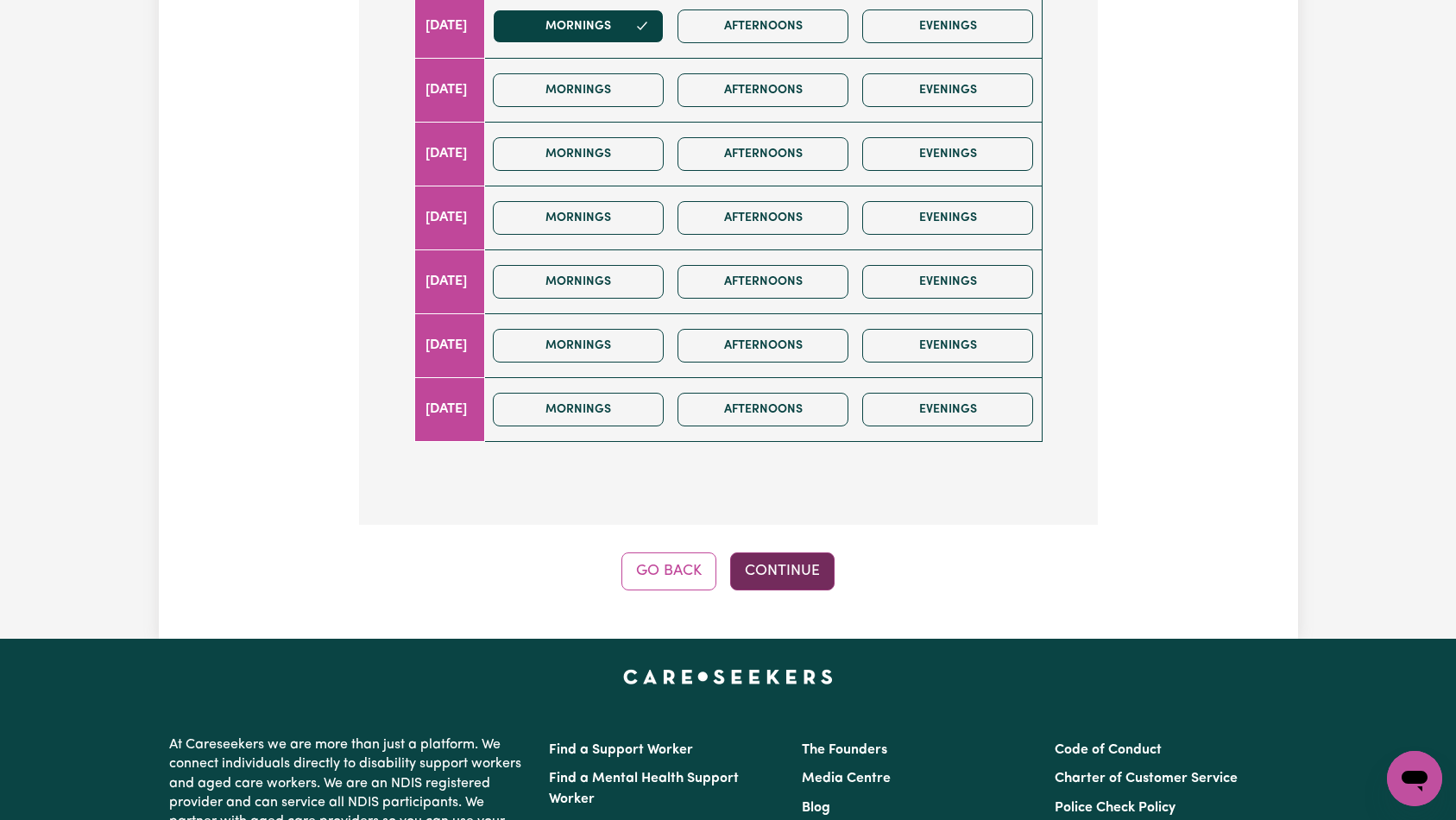
click at [788, 572] on button "Continue" at bounding box center [782, 572] width 104 height 38
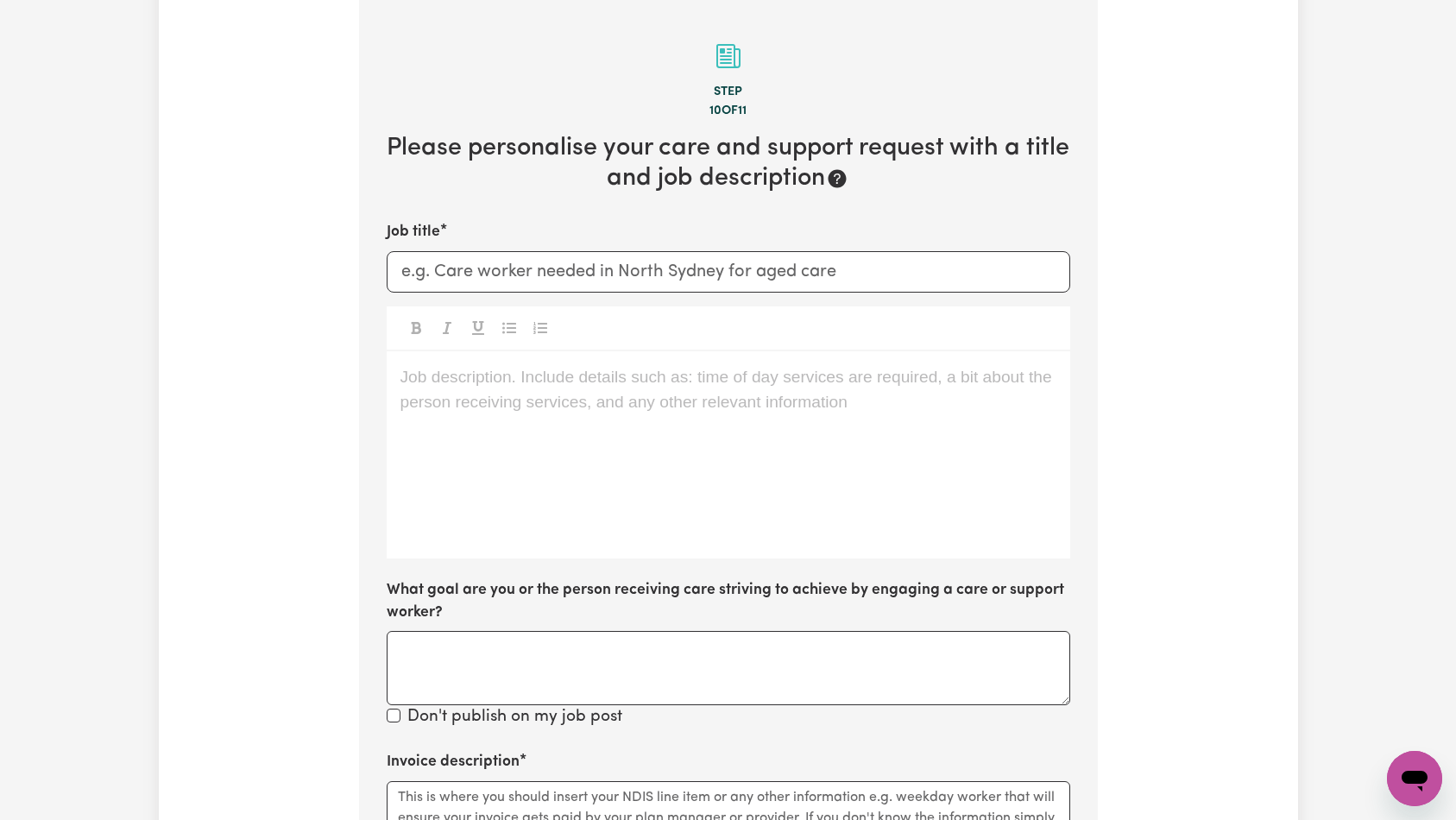
scroll to position [191, 0]
click at [613, 262] on input "Job title" at bounding box center [728, 271] width 683 height 41
paste input "[DEMOGRAPHIC_DATA] care worker for [DEMOGRAPHIC_DATA] with mental health condit…"
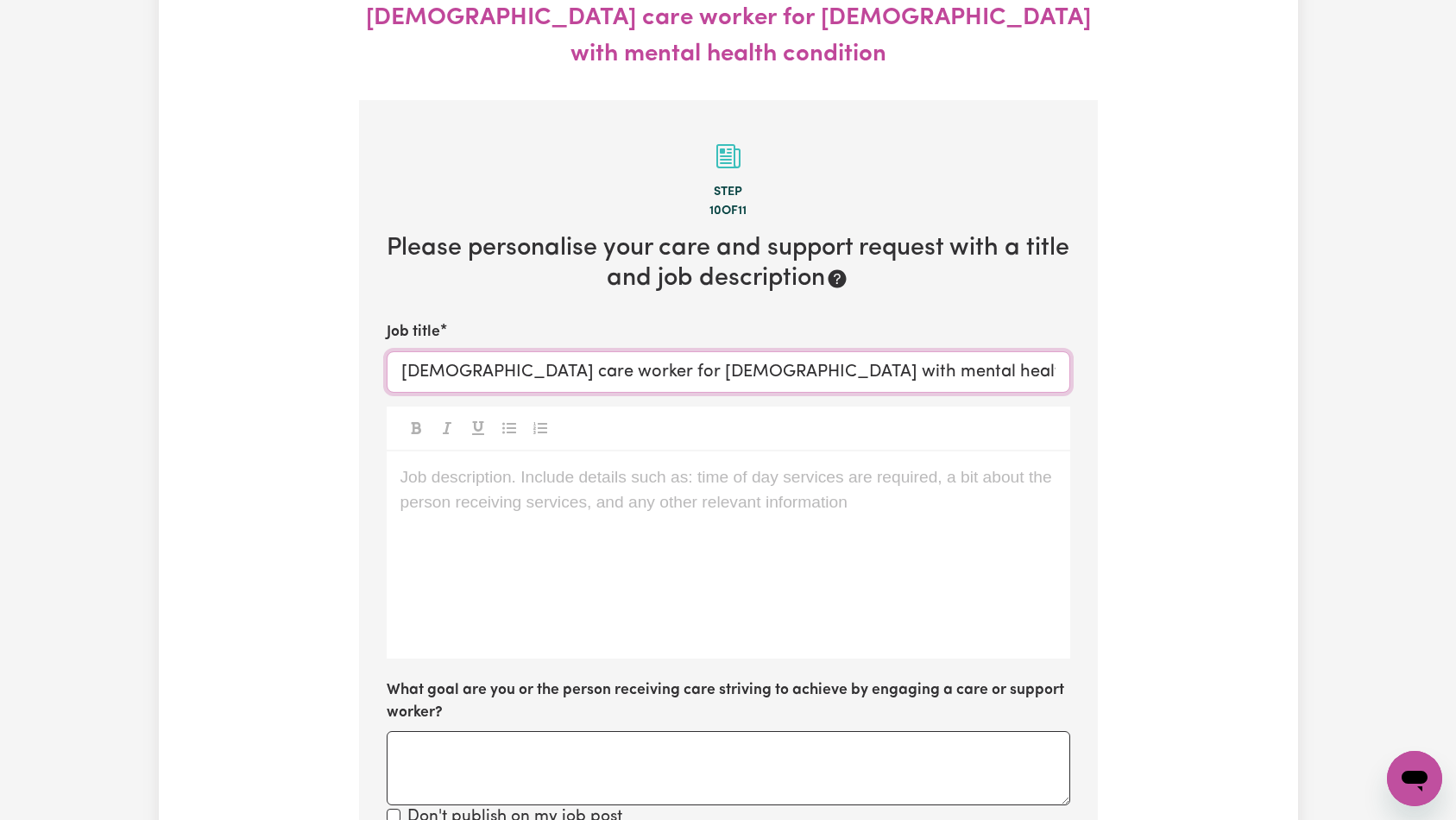
scroll to position [255, 0]
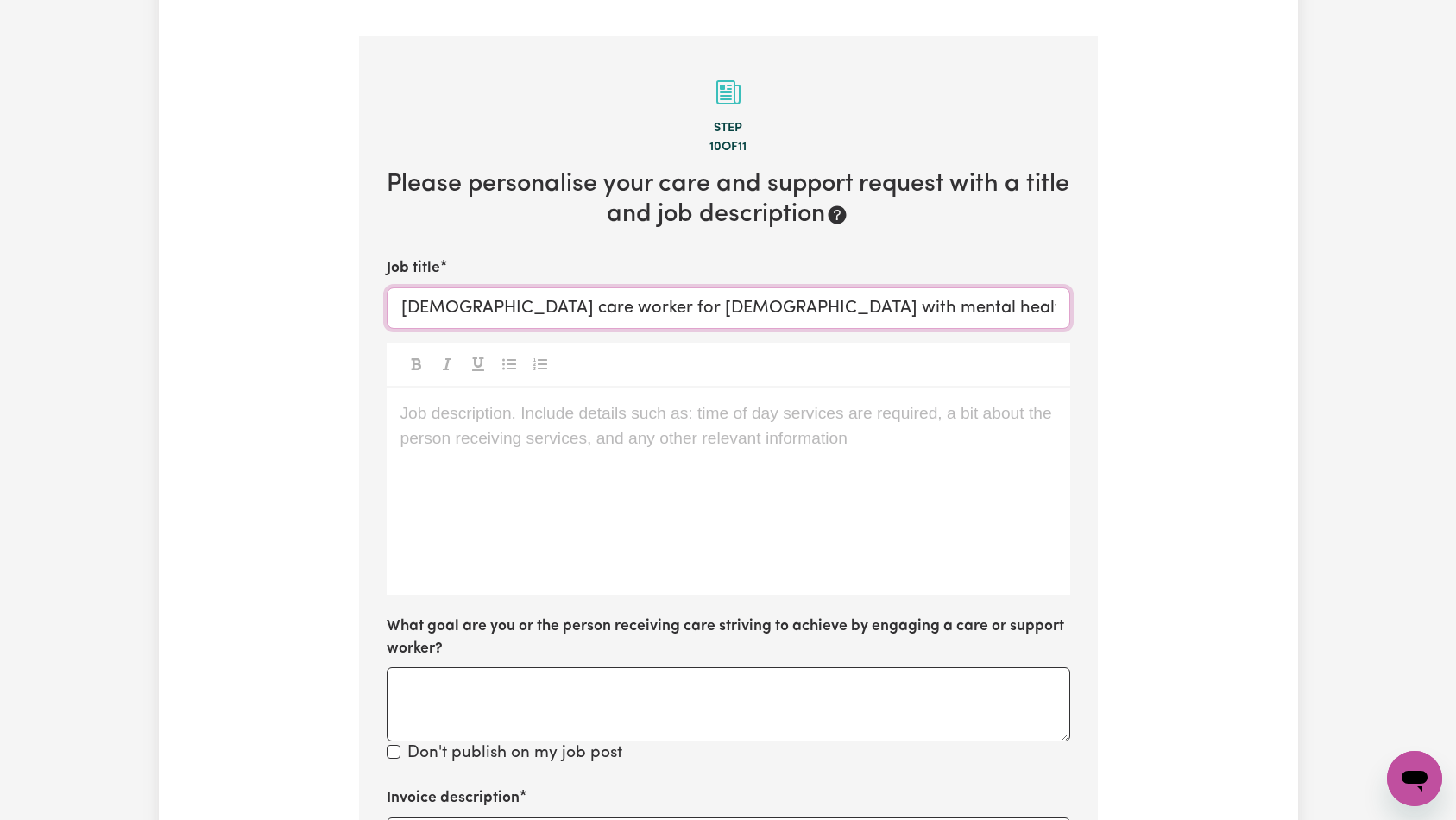
type input "[DEMOGRAPHIC_DATA] care worker for [DEMOGRAPHIC_DATA] with mental health condit…"
click at [627, 477] on div "Job description. Include details such as: time of day services are required, a …" at bounding box center [728, 491] width 683 height 207
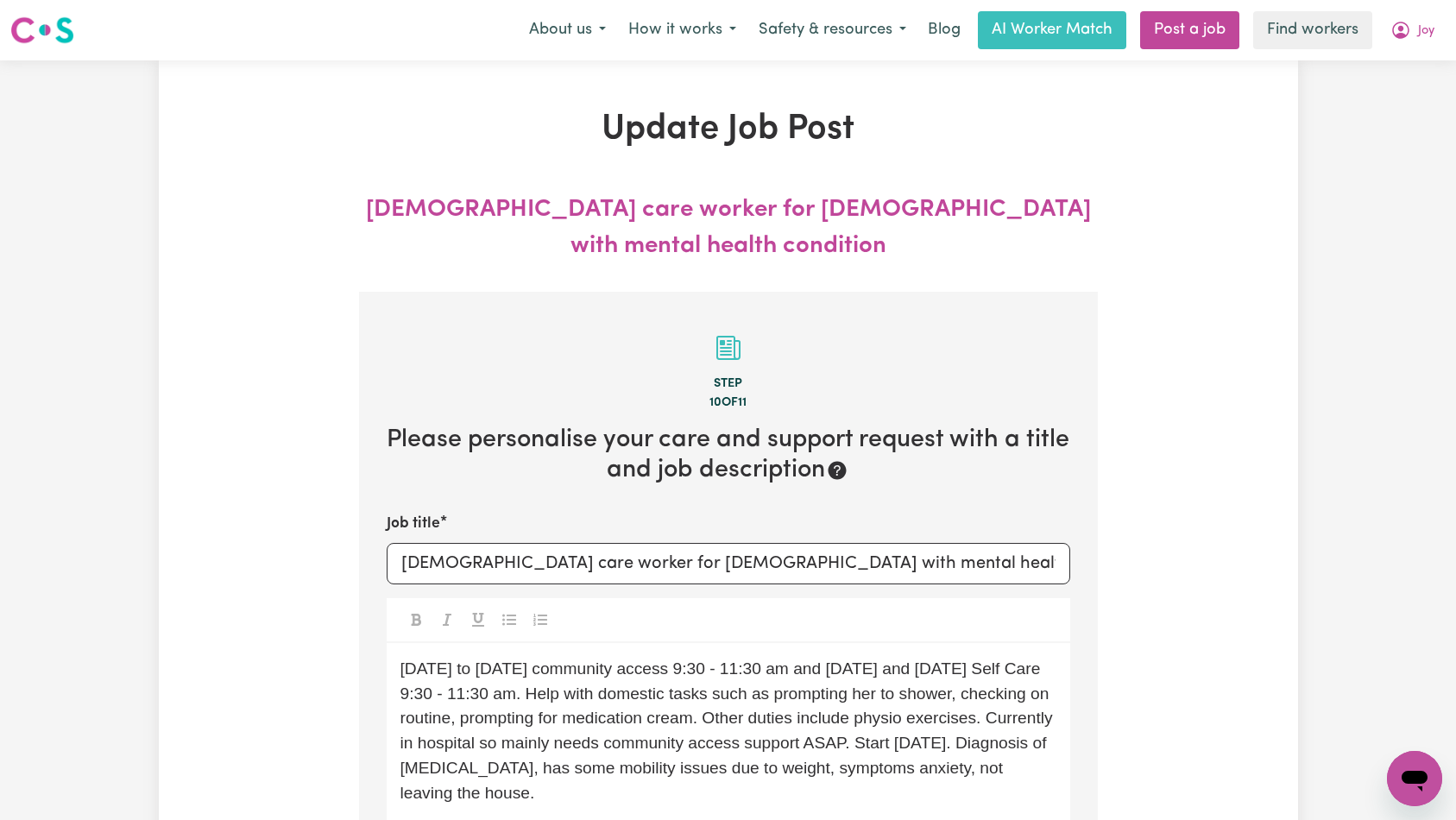
scroll to position [107, 0]
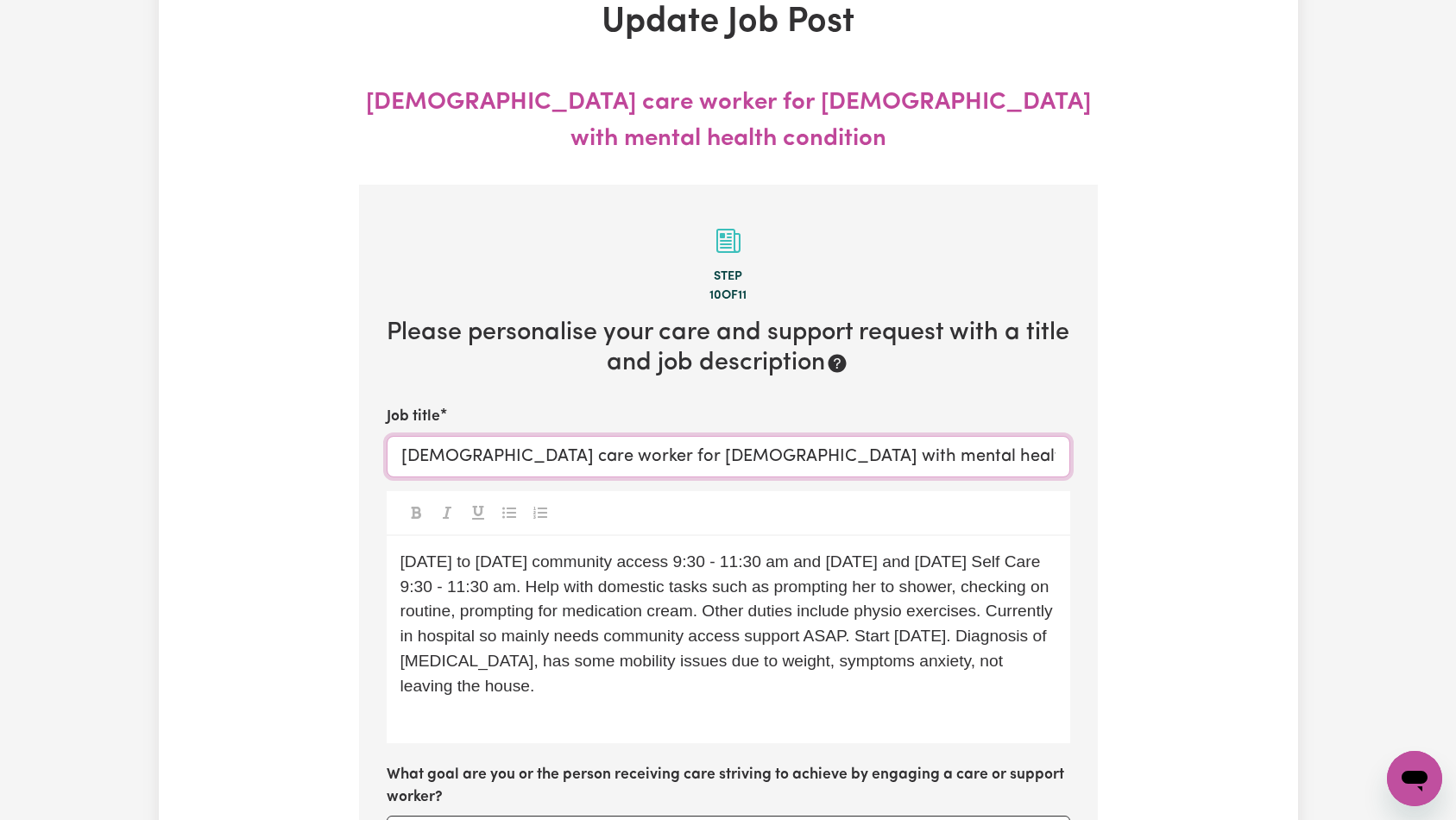
click at [551, 436] on input "[DEMOGRAPHIC_DATA] care worker for [DEMOGRAPHIC_DATA] with mental health condit…" at bounding box center [728, 456] width 683 height 41
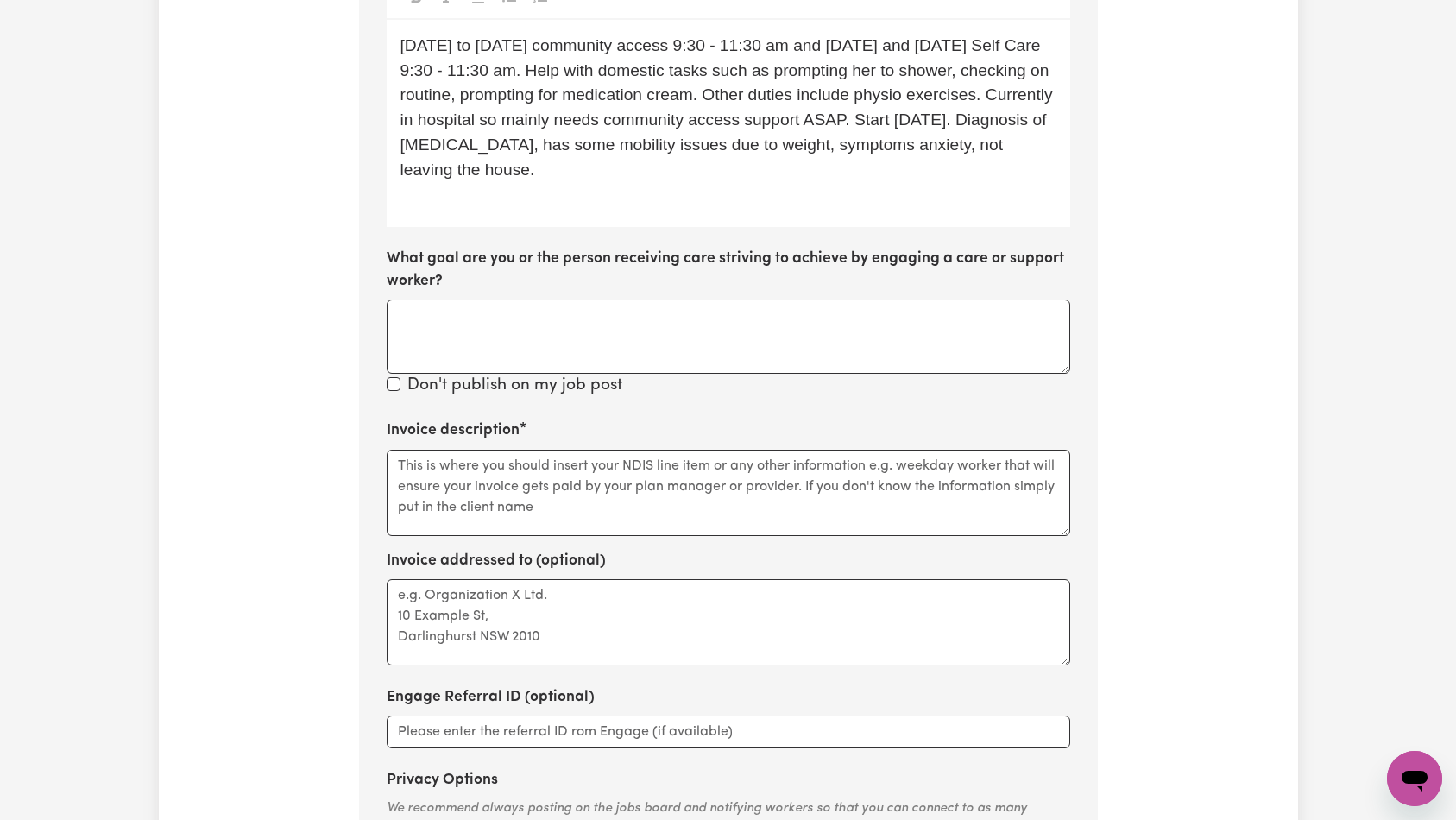
scroll to position [731, 0]
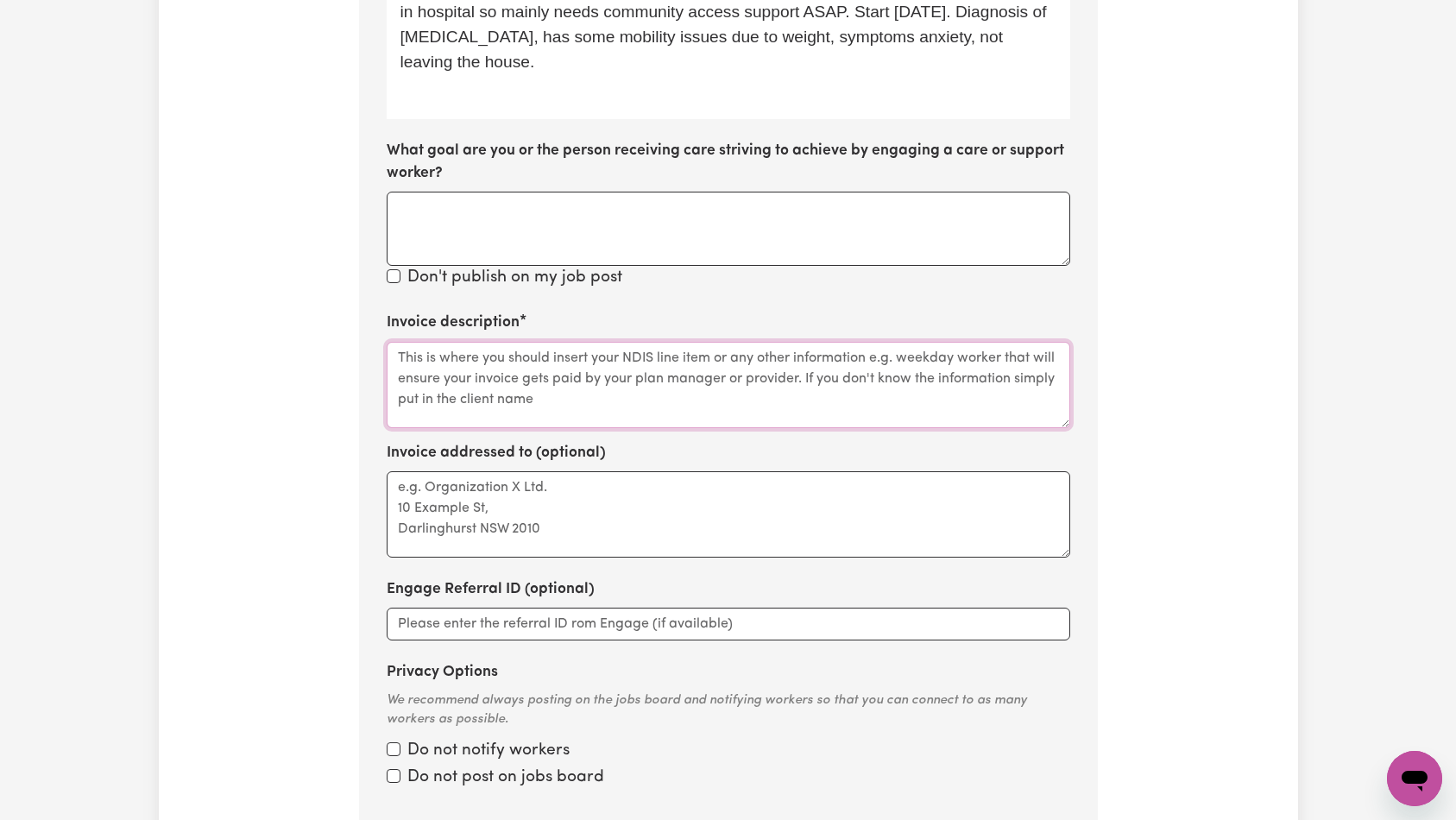
click at [547, 368] on textarea "Invoice description" at bounding box center [728, 385] width 683 height 86
paste textarea "[DEMOGRAPHIC_DATA] care worker for [DEMOGRAPHIC_DATA] with mental health condit…"
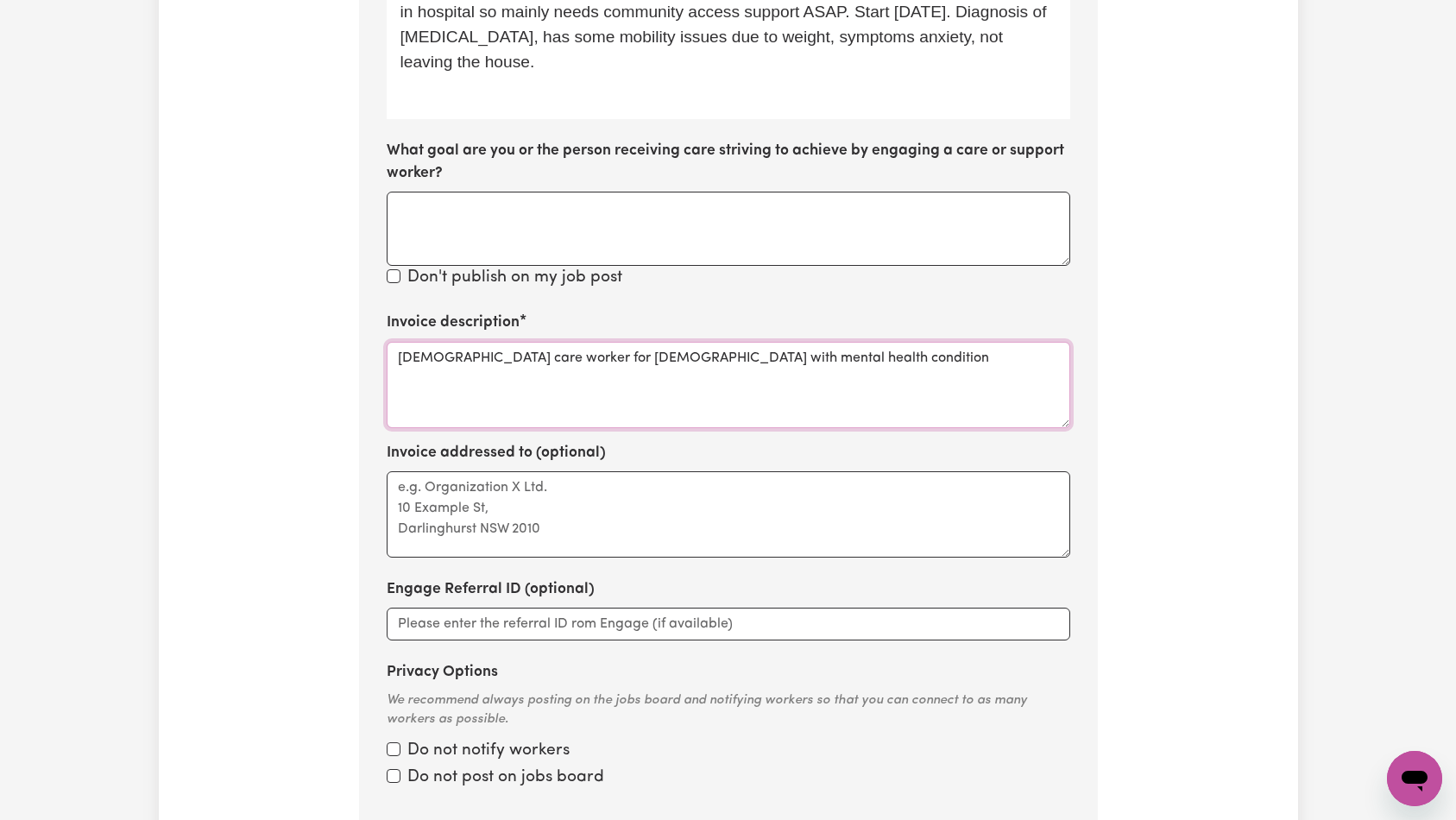
type textarea "[DEMOGRAPHIC_DATA] care worker for [DEMOGRAPHIC_DATA] with mental health condit…"
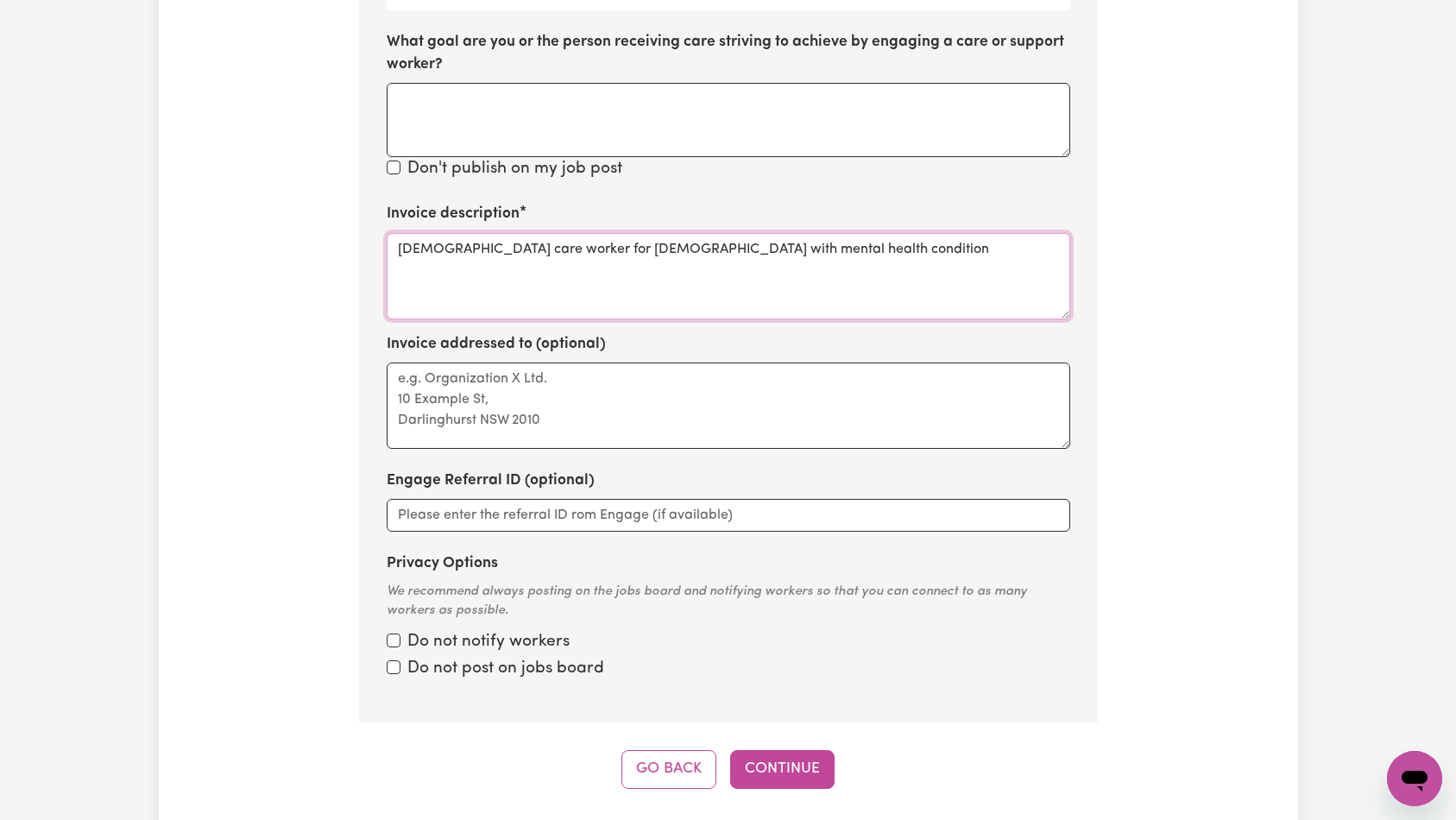
scroll to position [363, 0]
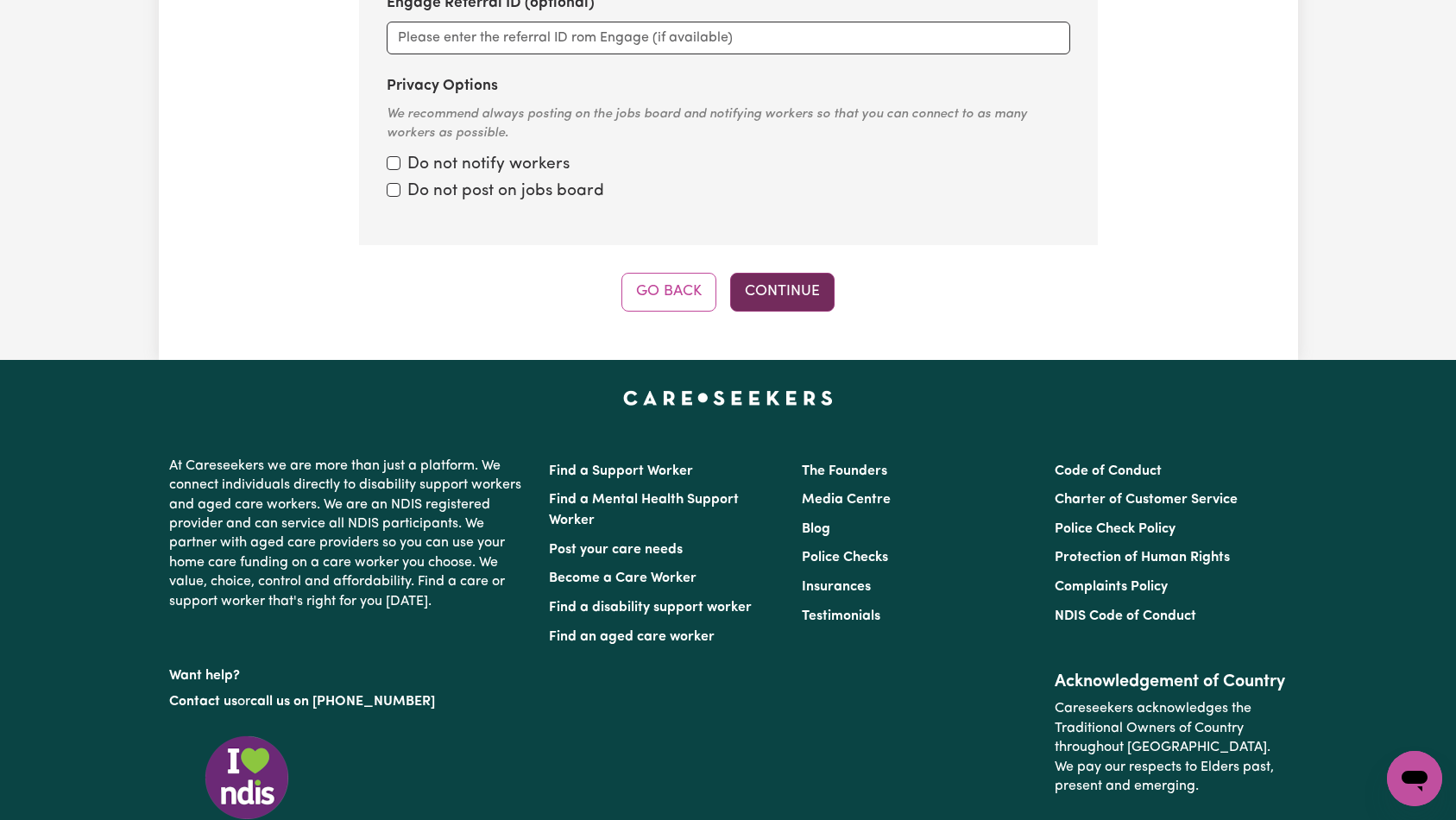
click at [782, 272] on button "Continue" at bounding box center [782, 291] width 104 height 38
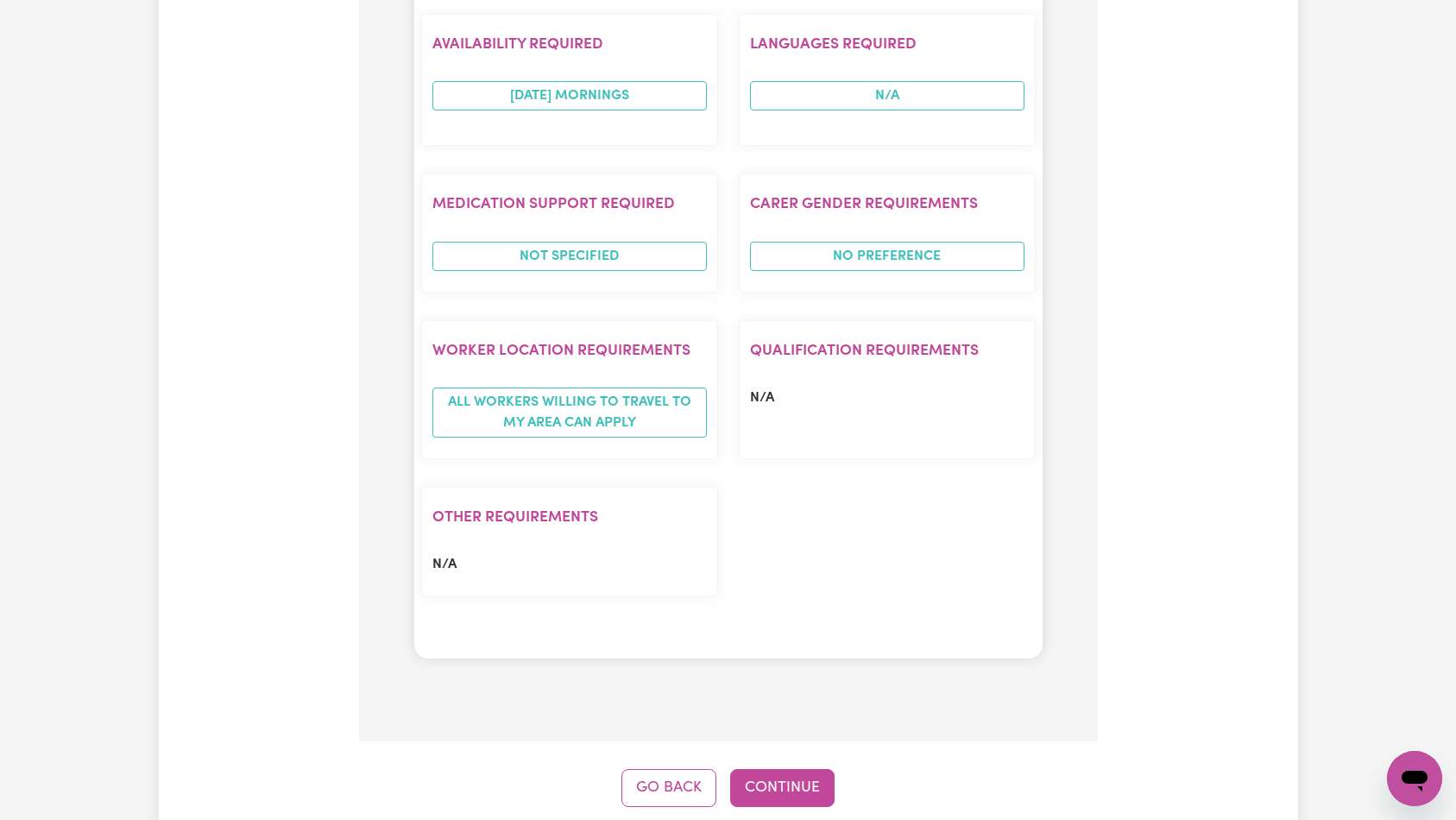
scroll to position [1365, 0]
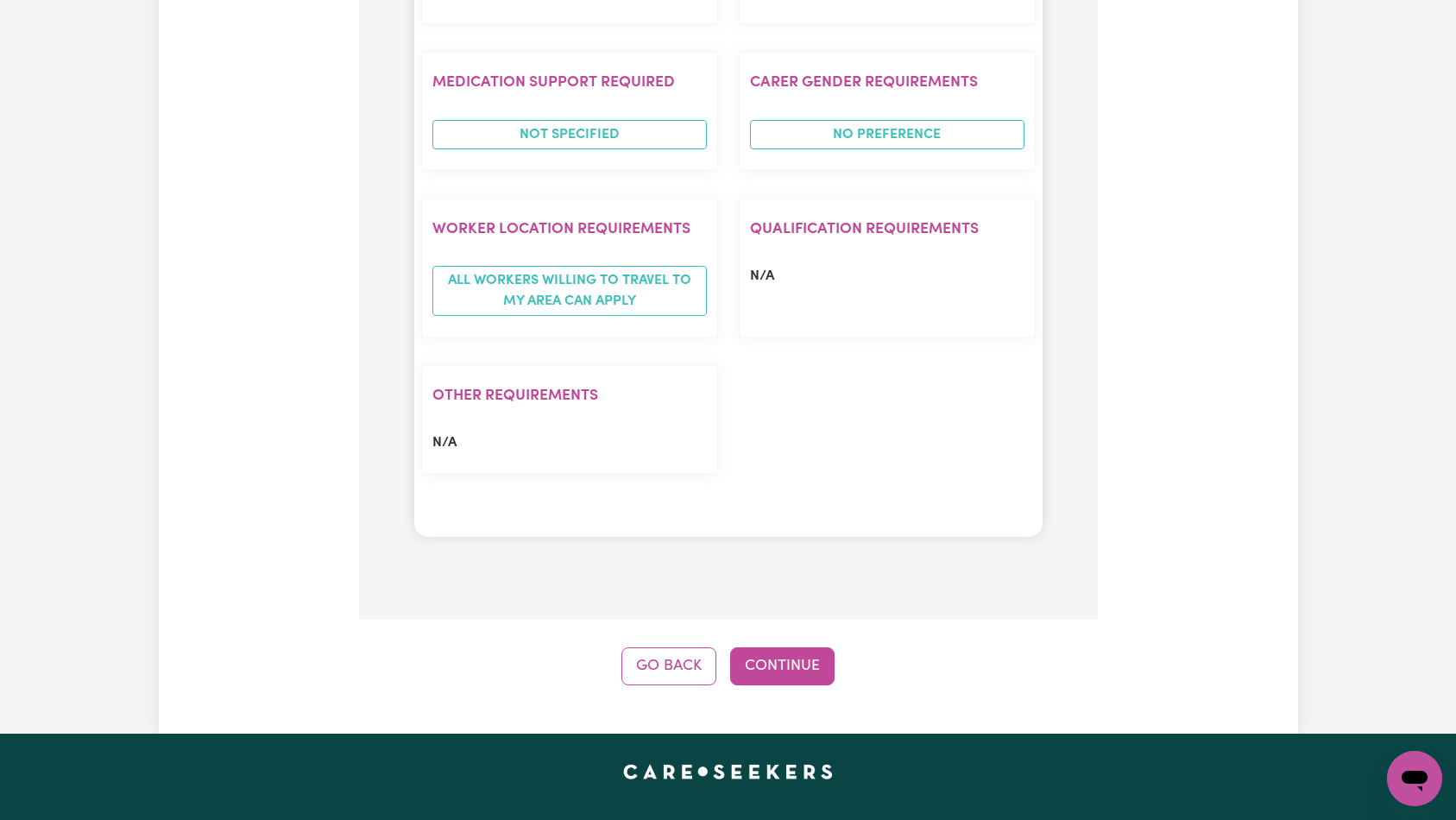
click at [775, 647] on button "Continue" at bounding box center [782, 666] width 104 height 38
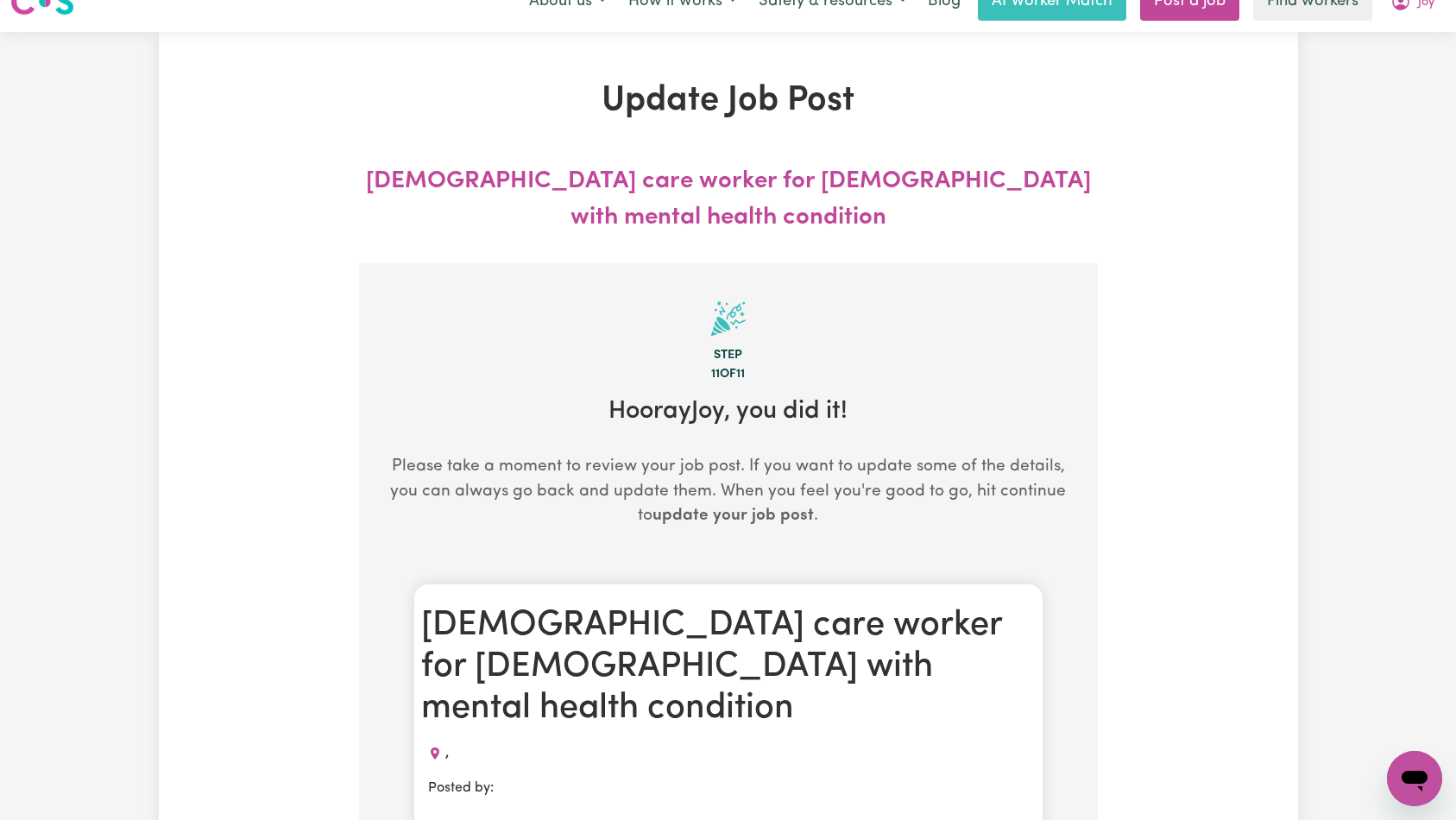
scroll to position [0, 0]
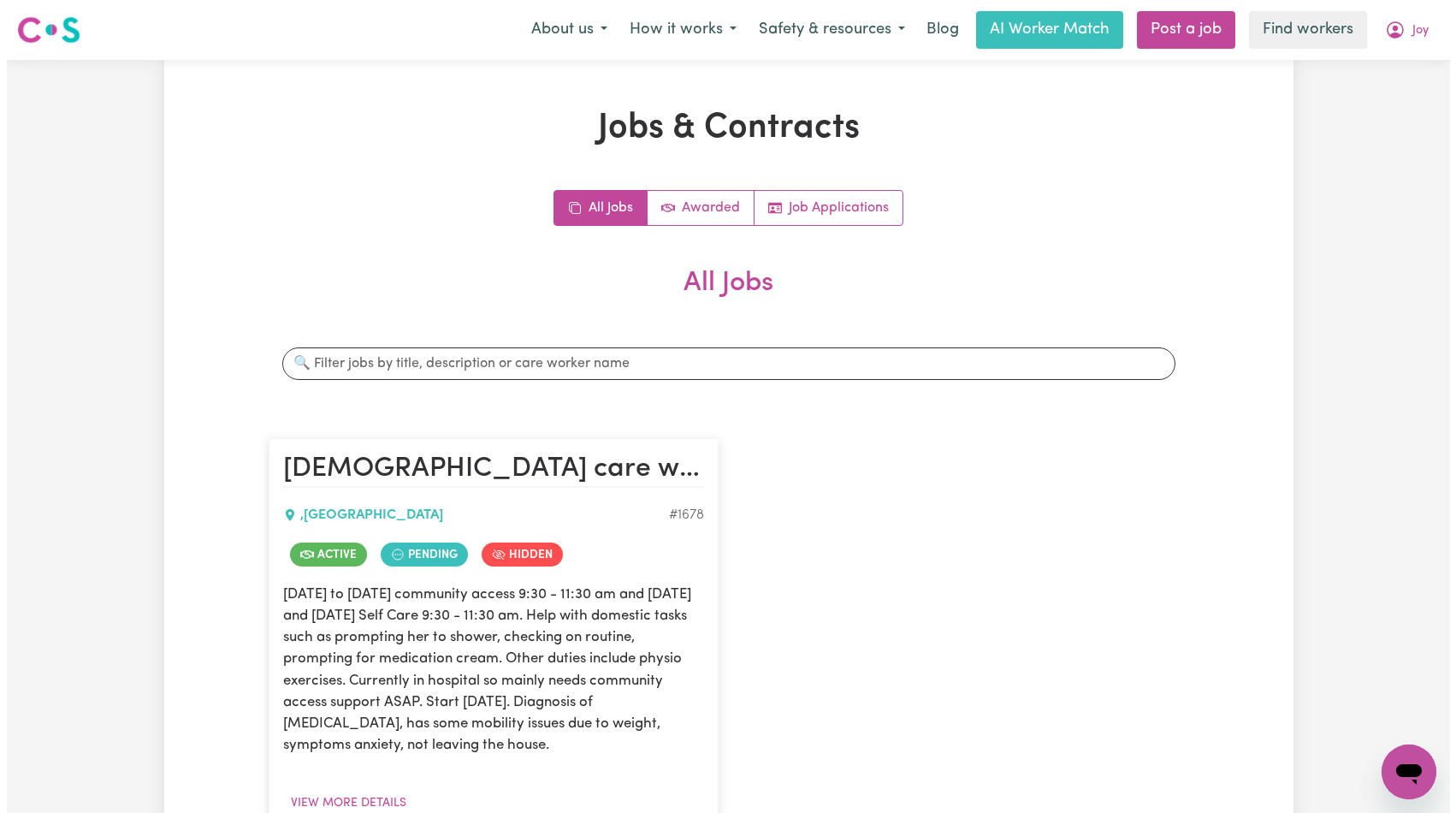
scroll to position [538, 0]
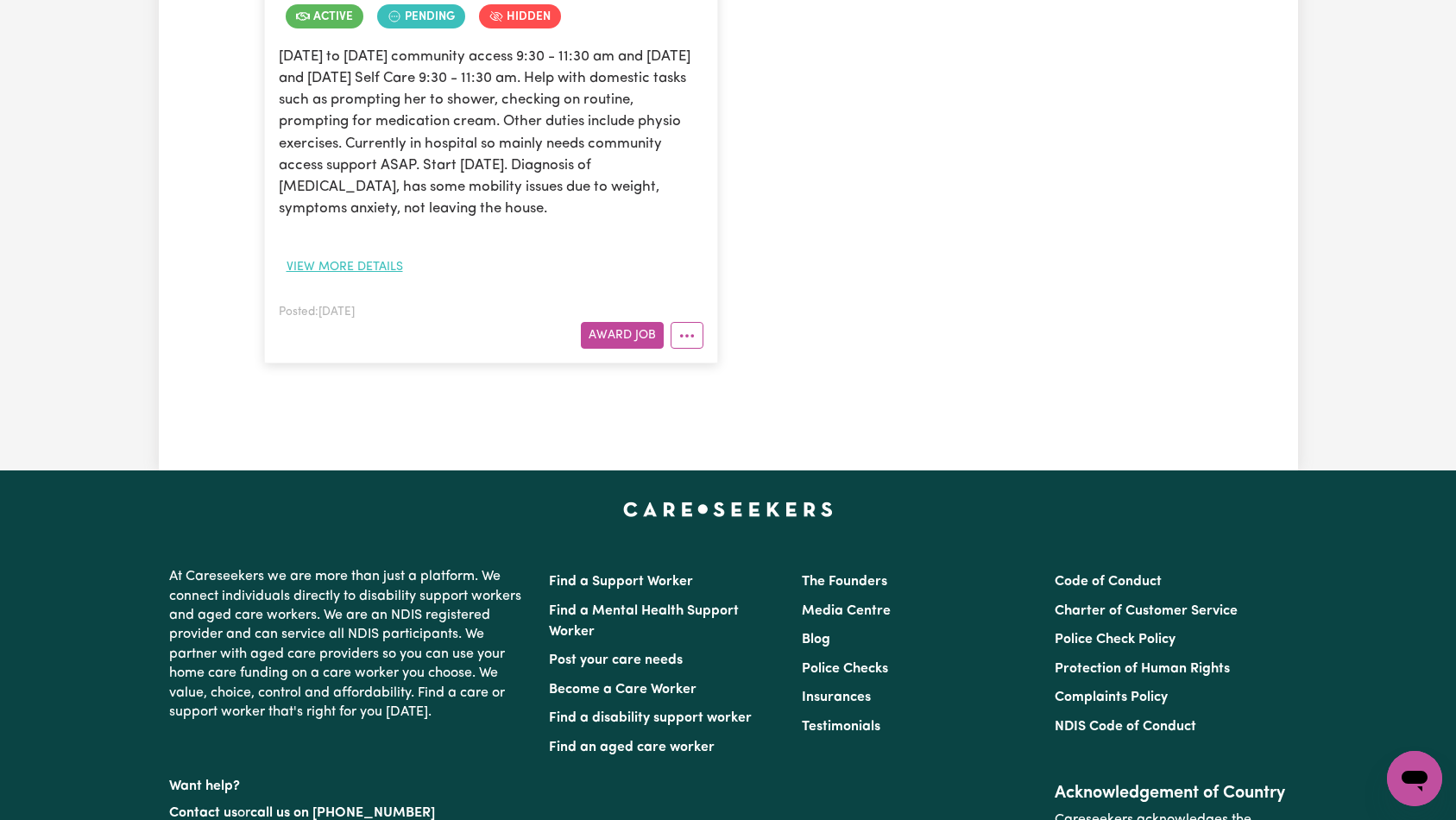
click at [355, 261] on button "View more details" at bounding box center [345, 268] width 132 height 27
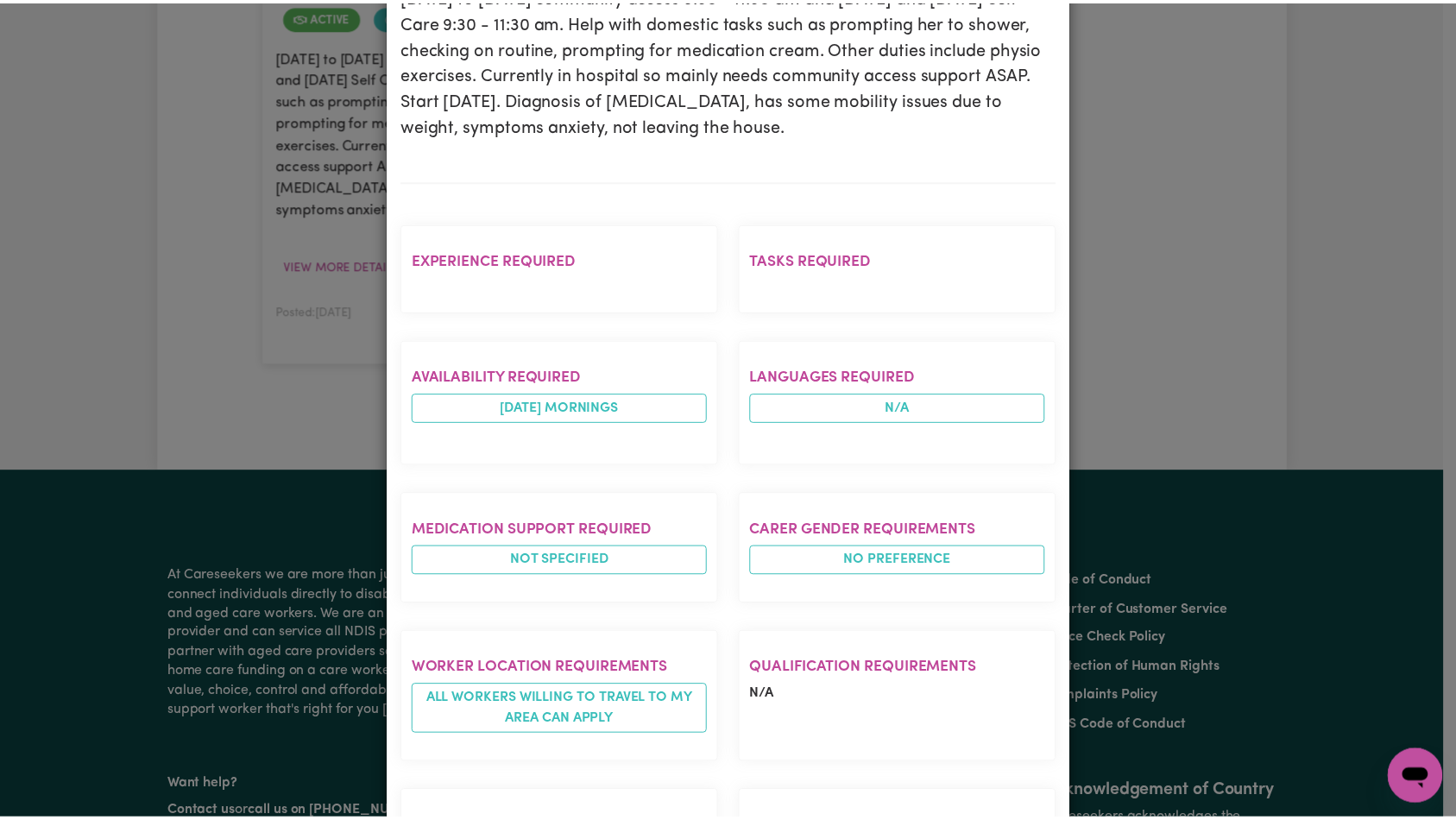
scroll to position [655, 0]
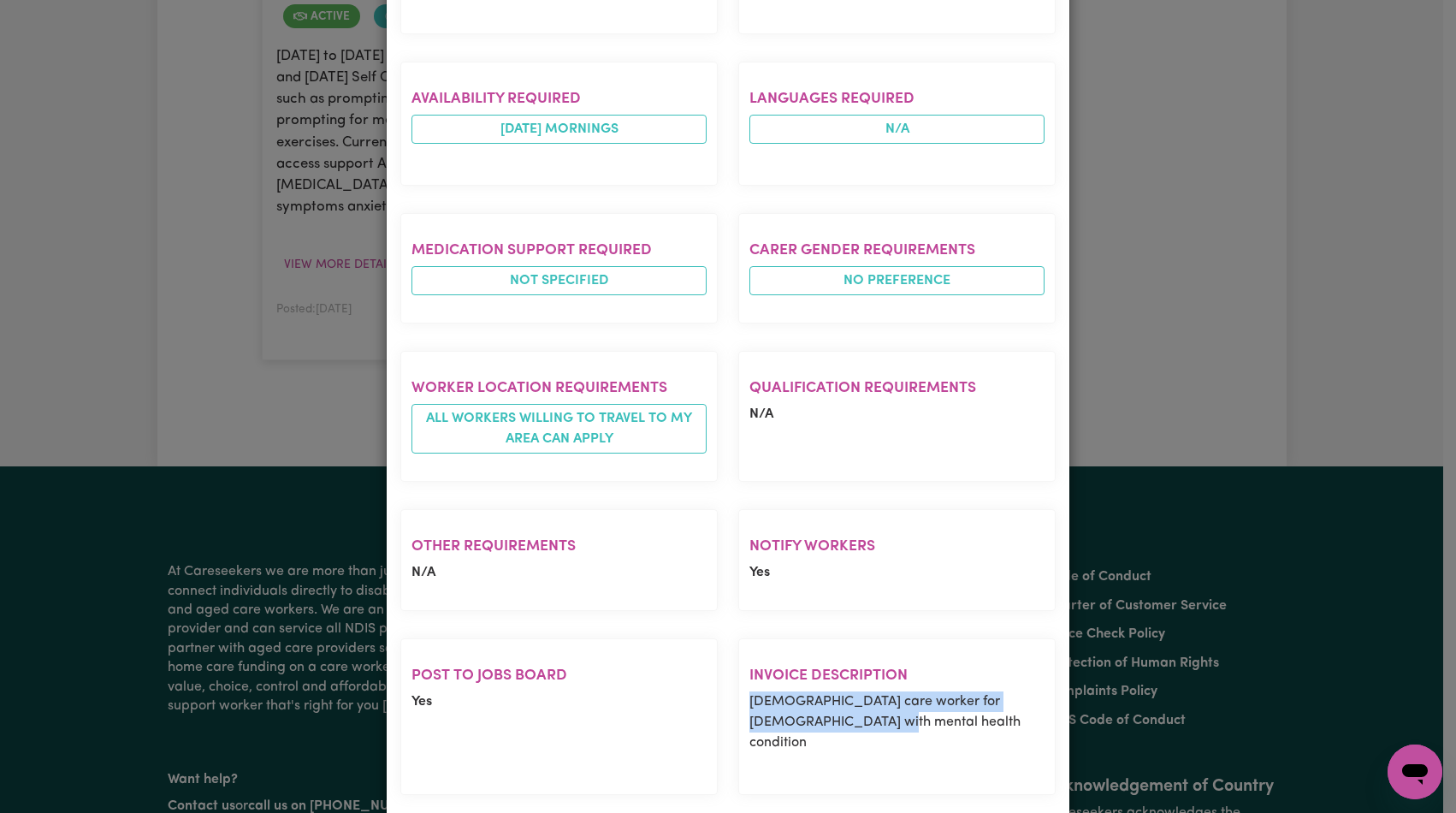
drag, startPoint x: 793, startPoint y: 677, endPoint x: 861, endPoint y: 695, distance: 70.3
click at [860, 696] on section "Invoice description Female care worker for lady with mental health condition" at bounding box center [896, 716] width 317 height 156
click at [873, 692] on p "[DEMOGRAPHIC_DATA] care worker for [DEMOGRAPHIC_DATA] with mental health condit…" at bounding box center [897, 722] width 296 height 62
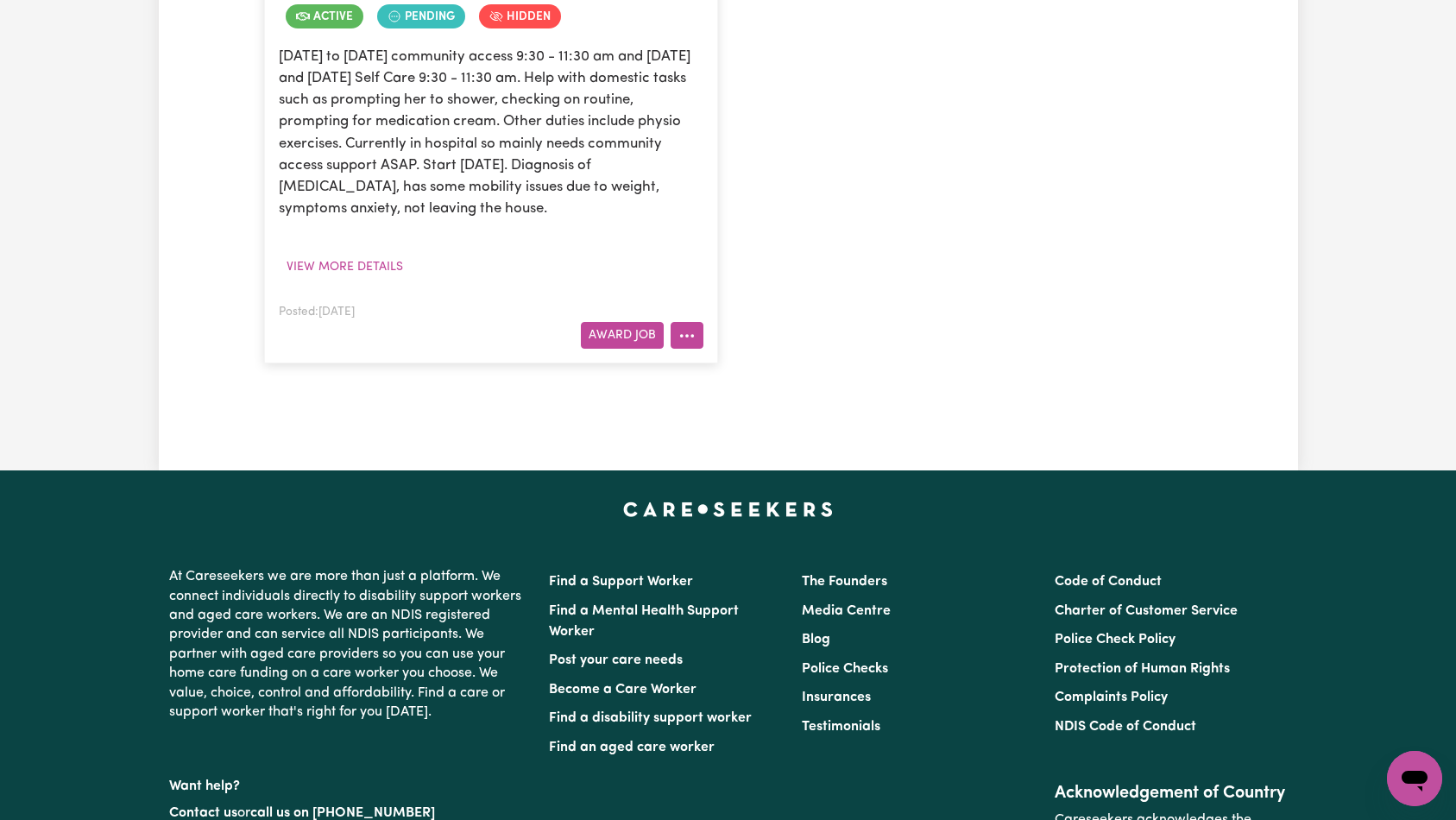
click at [694, 336] on icon "More options" at bounding box center [687, 335] width 17 height 17
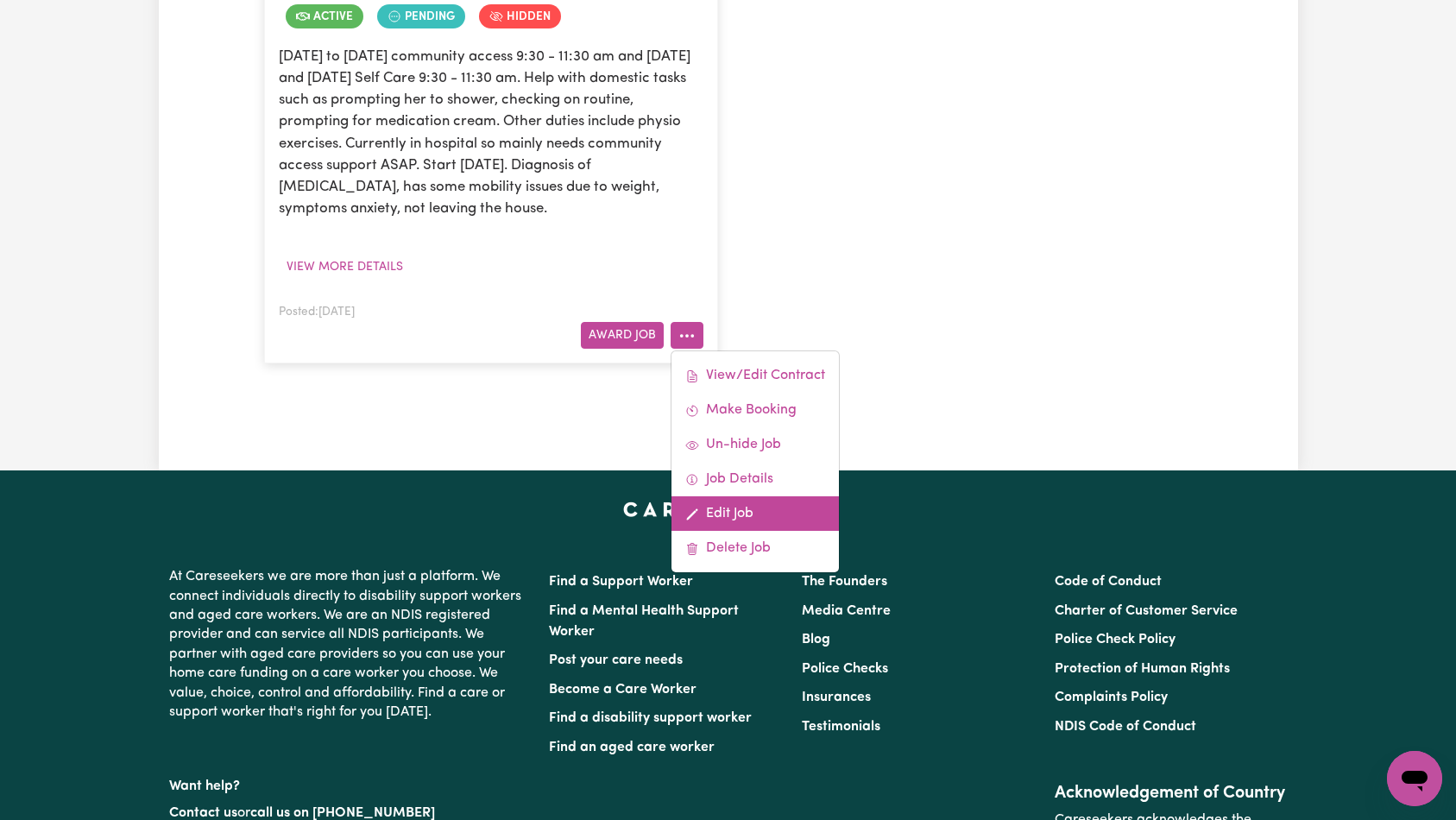
click at [732, 513] on link "Edit Job" at bounding box center [755, 513] width 167 height 34
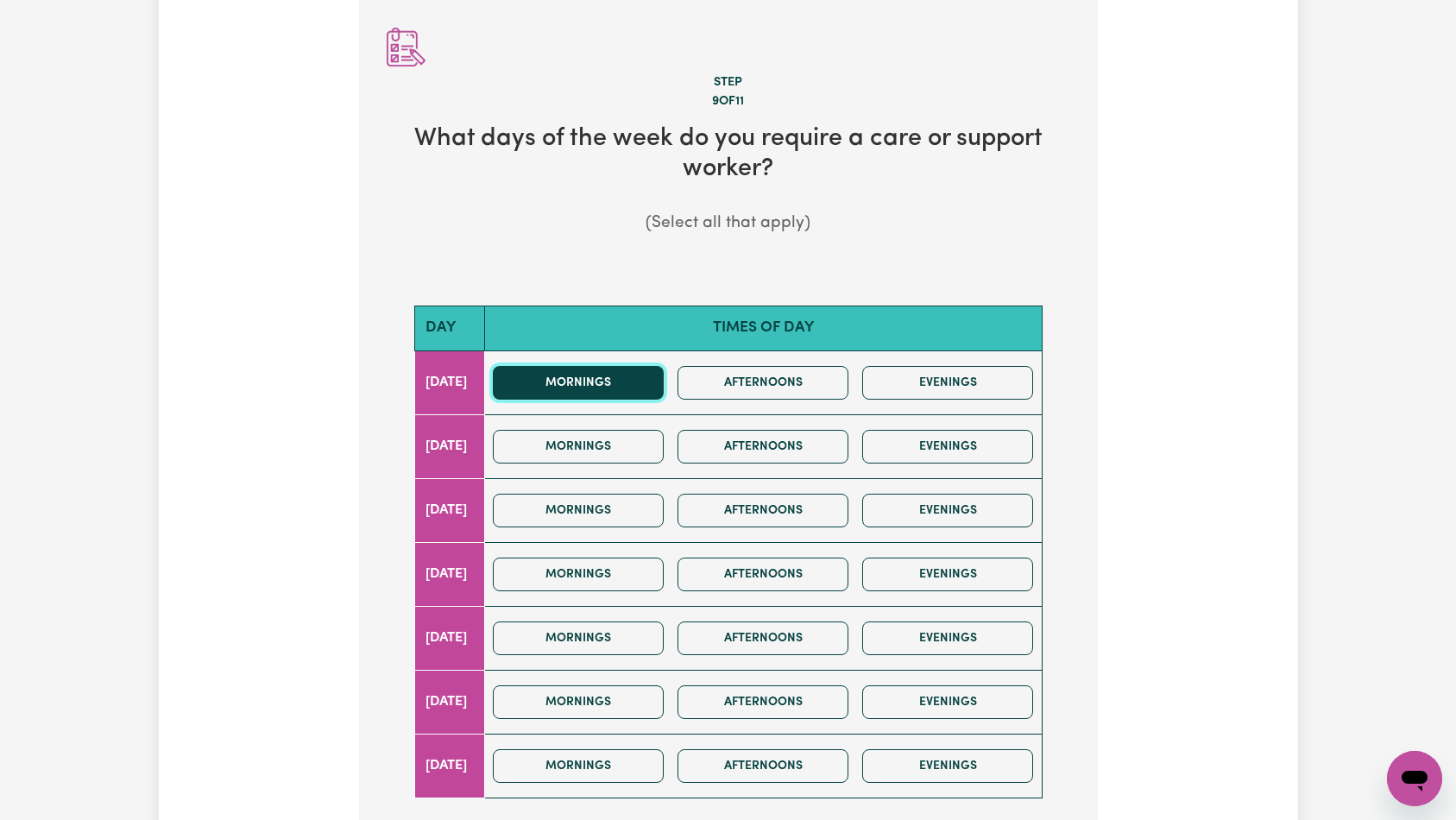
click at [619, 392] on button "Mornings" at bounding box center [578, 382] width 171 height 33
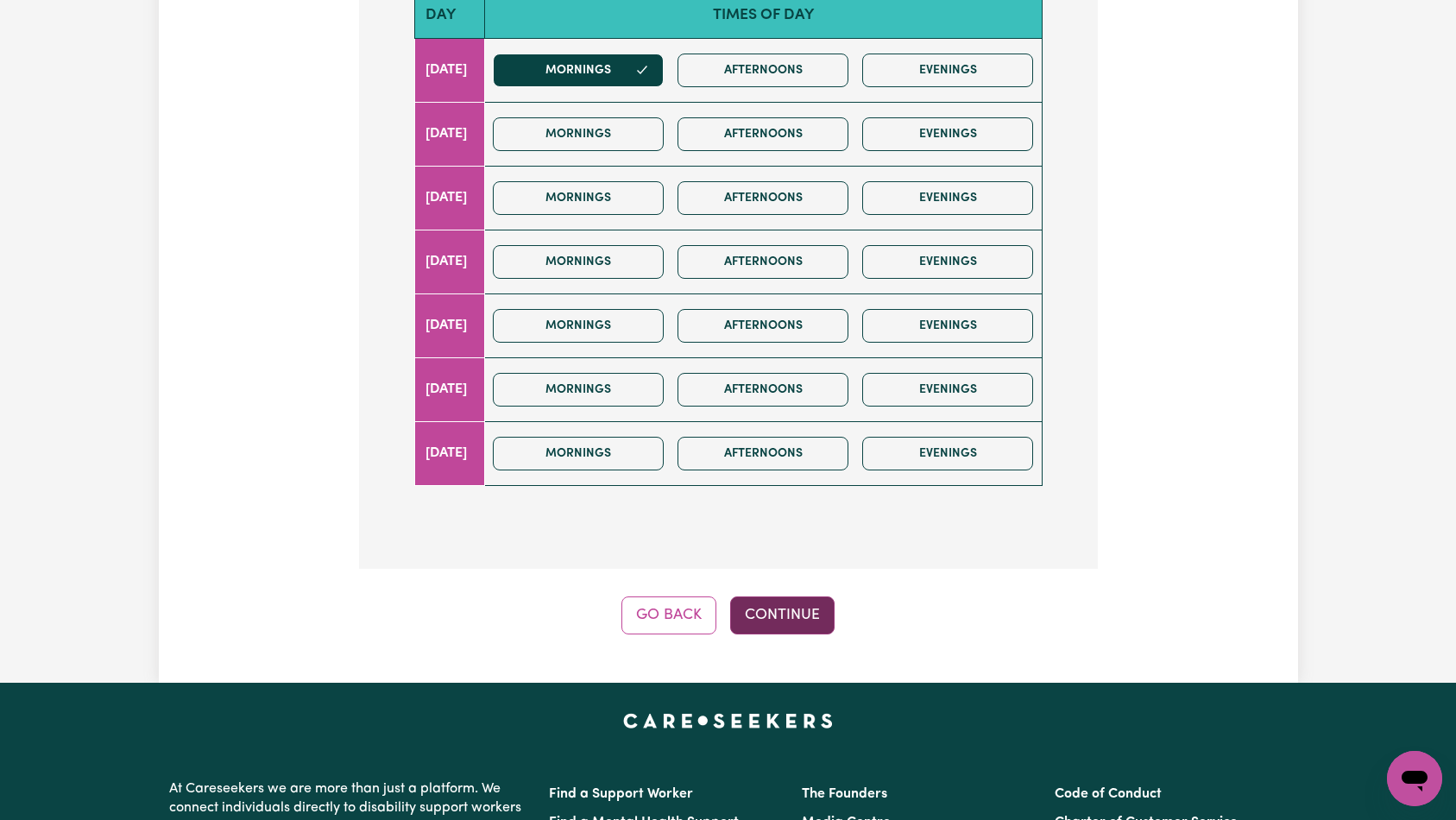
click at [784, 609] on button "Continue" at bounding box center [782, 615] width 104 height 38
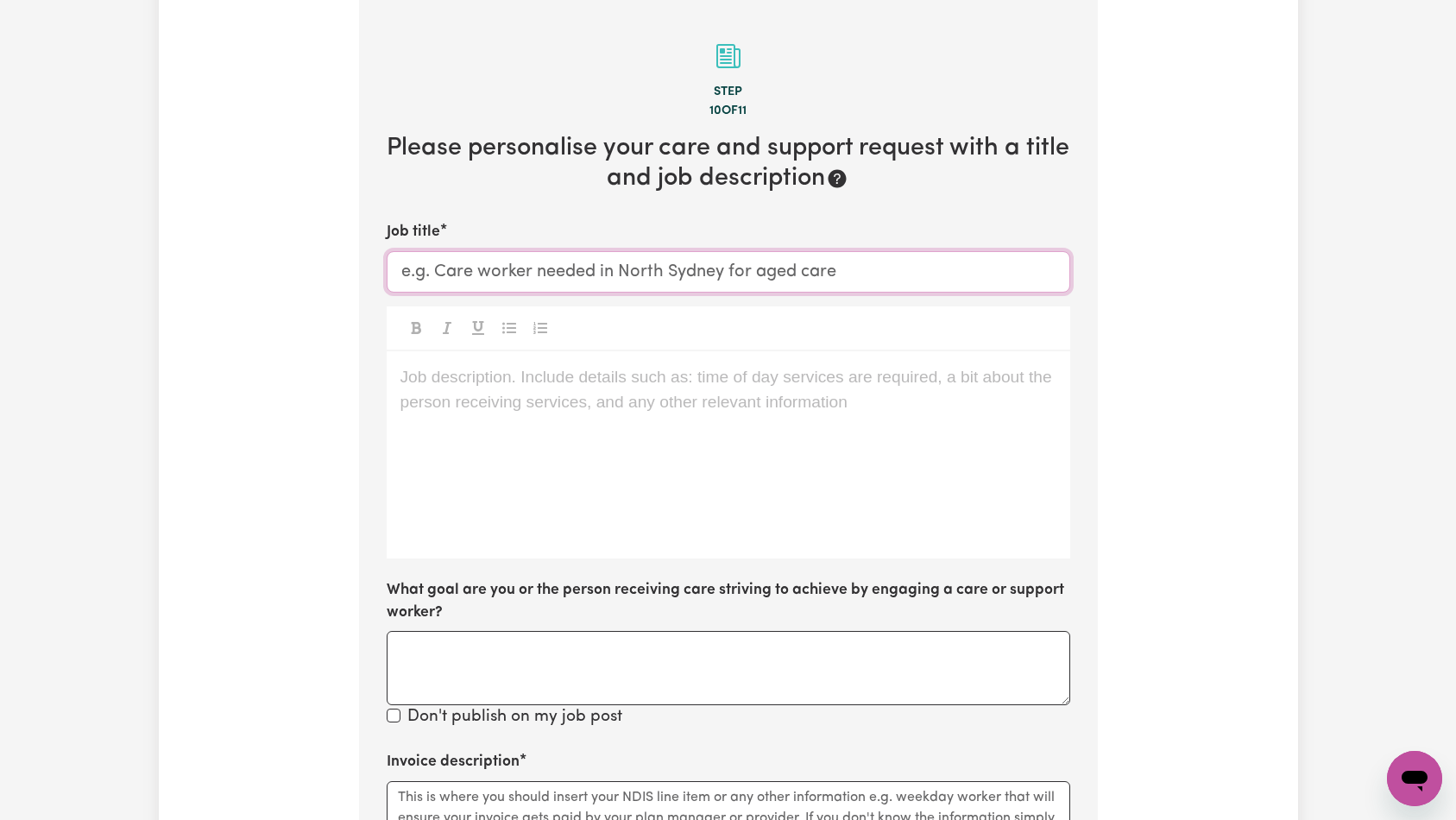
click at [578, 270] on input "Job title" at bounding box center [728, 271] width 683 height 41
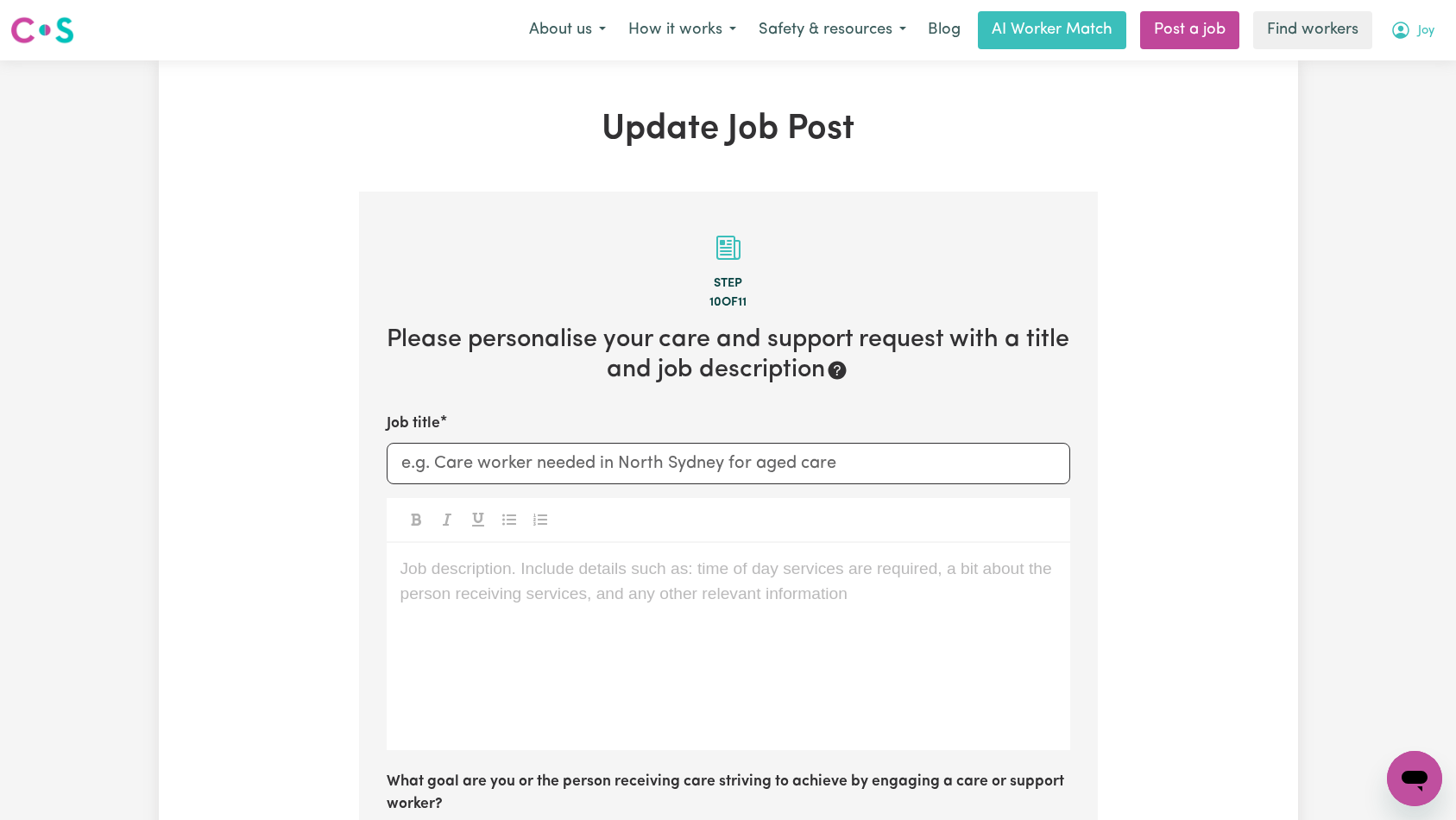
click at [1410, 40] on button "Joy" at bounding box center [1412, 31] width 67 height 36
click at [1418, 67] on link "My Dashboard" at bounding box center [1376, 67] width 137 height 32
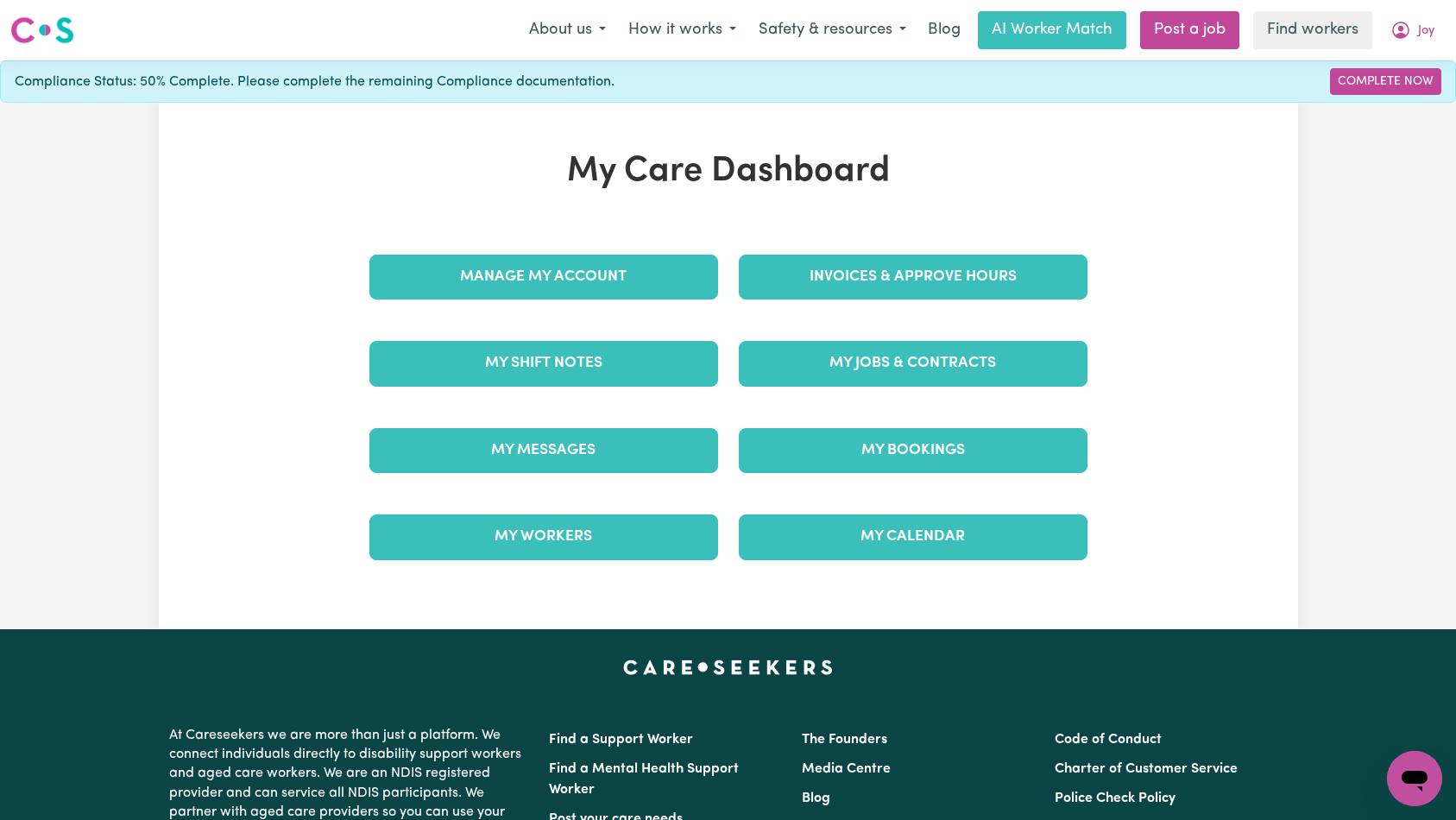
click at [847, 184] on h1 "My Care Dashboard" at bounding box center [728, 171] width 739 height 41
